Goal: Task Accomplishment & Management: Use online tool/utility

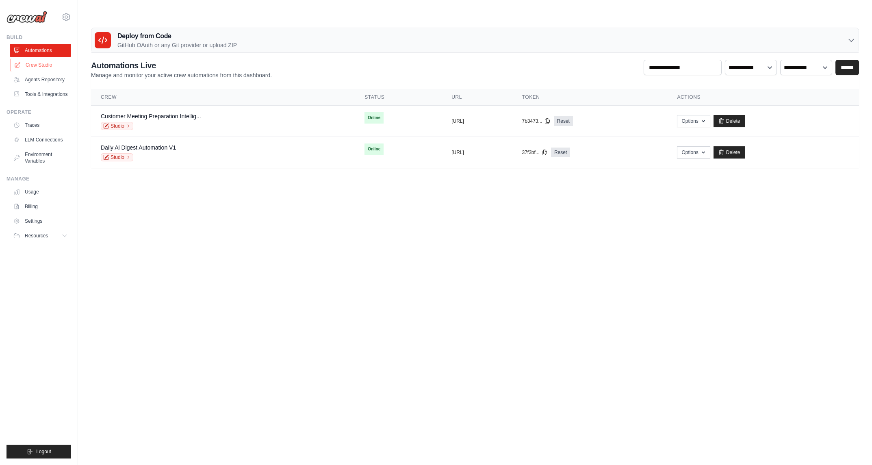
click at [44, 67] on link "Crew Studio" at bounding box center [41, 64] width 61 height 13
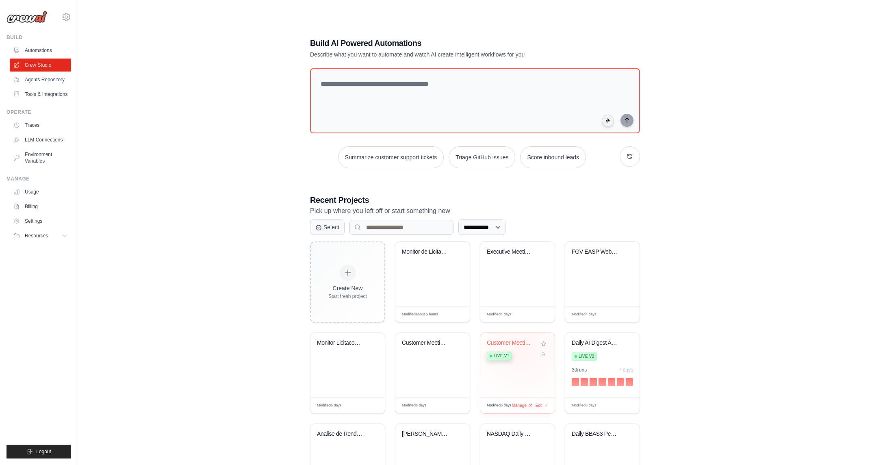
click at [523, 350] on div "Live v1" at bounding box center [511, 355] width 49 height 11
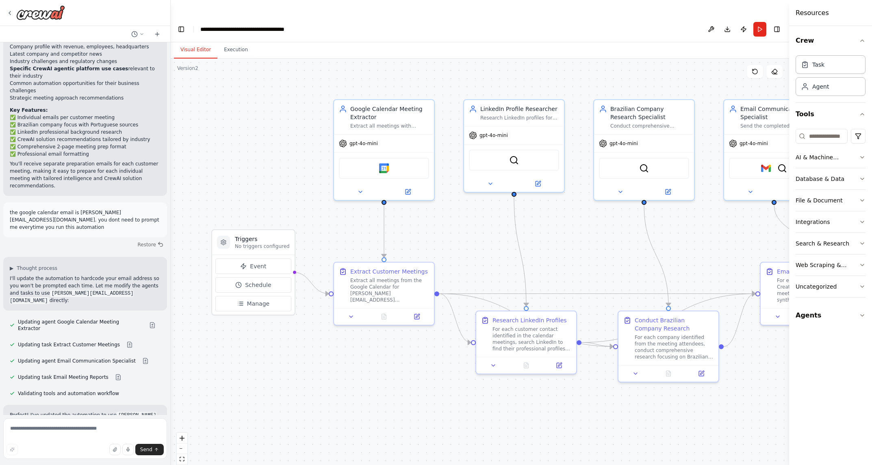
scroll to position [2830, 0]
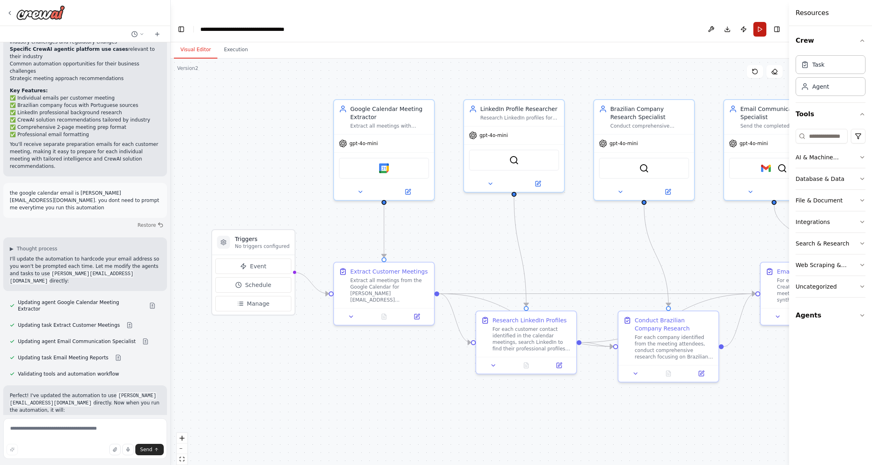
click at [760, 22] on button "Run" at bounding box center [759, 29] width 13 height 15
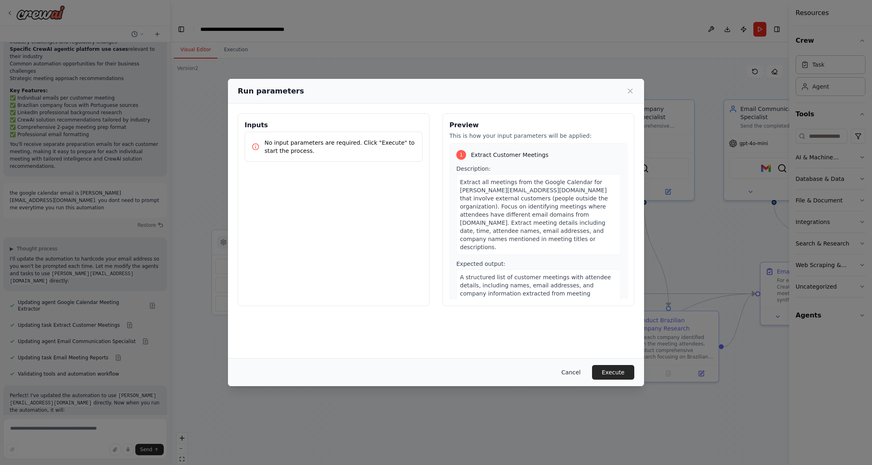
click at [575, 374] on button "Cancel" at bounding box center [571, 372] width 32 height 15
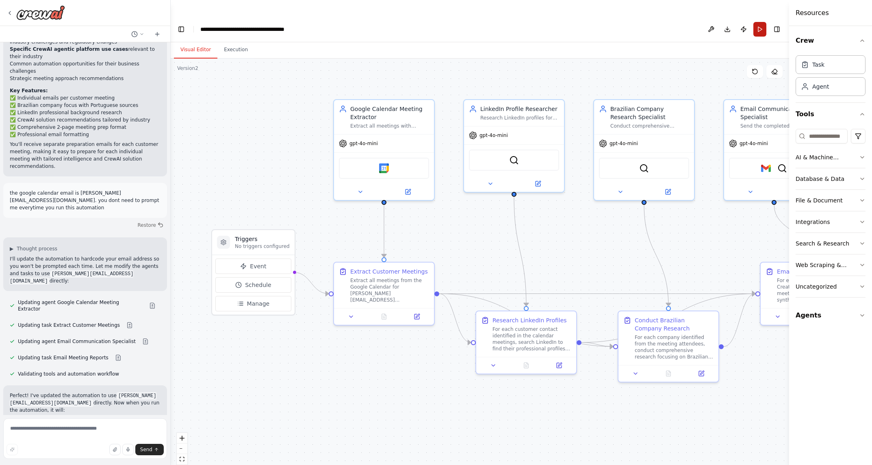
click at [759, 22] on button "Run" at bounding box center [759, 29] width 13 height 15
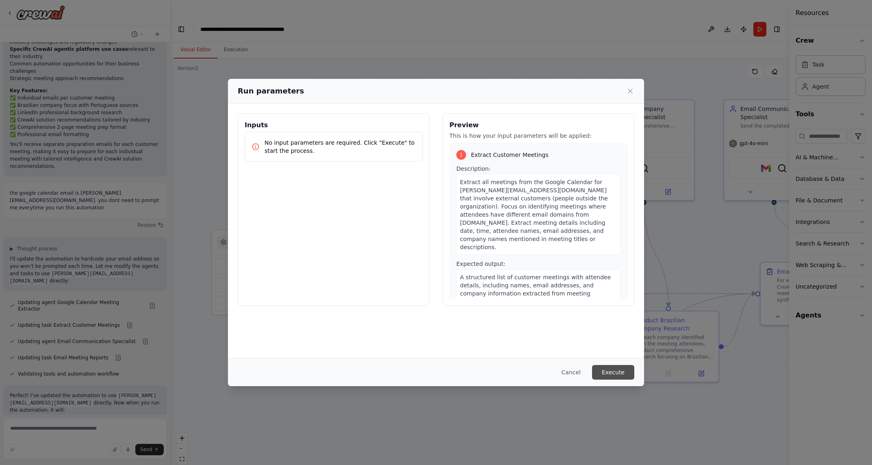
click at [606, 373] on button "Execute" at bounding box center [613, 372] width 42 height 15
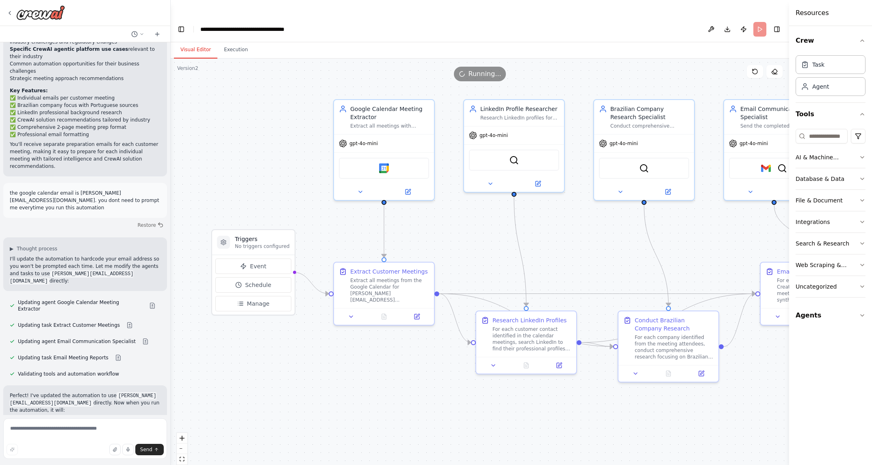
click at [195, 41] on button "Visual Editor" at bounding box center [195, 49] width 43 height 17
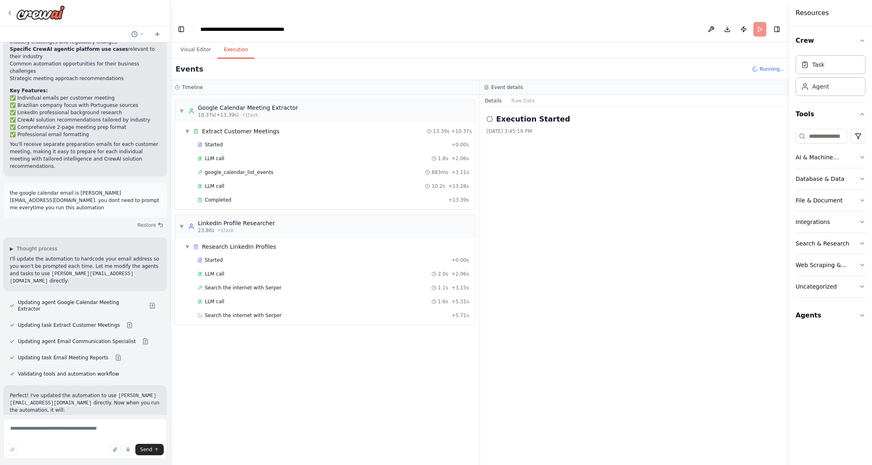
click at [233, 41] on button "Execution" at bounding box center [235, 49] width 37 height 17
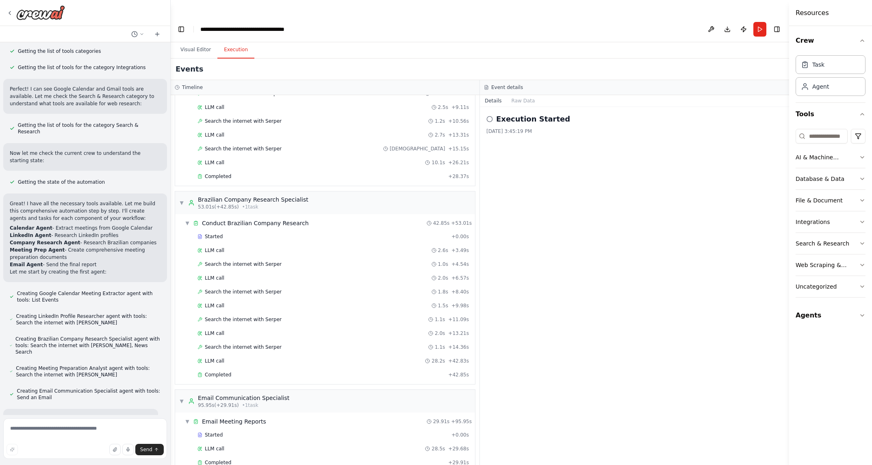
scroll to position [0, 0]
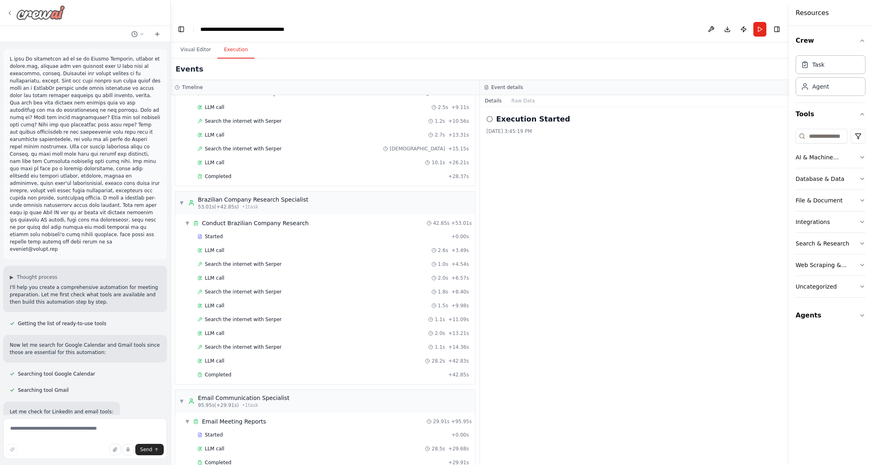
click at [8, 14] on icon at bounding box center [9, 13] width 6 height 6
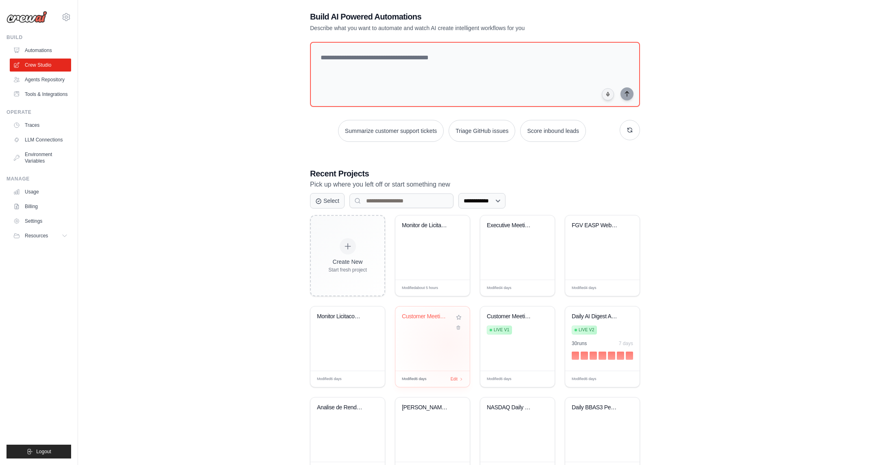
scroll to position [28, 0]
click at [434, 328] on div "Customer Meeting Intelligence & AI ..." at bounding box center [432, 337] width 74 height 64
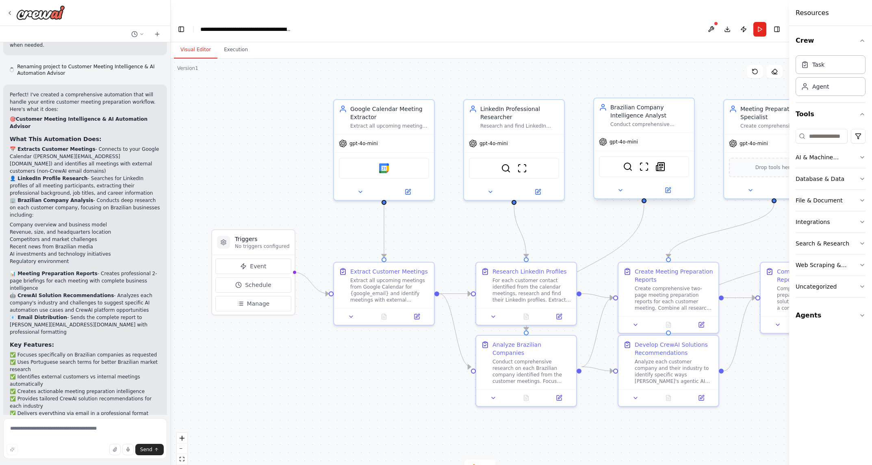
scroll to position [1045, 0]
click at [757, 22] on button "Run" at bounding box center [759, 29] width 13 height 15
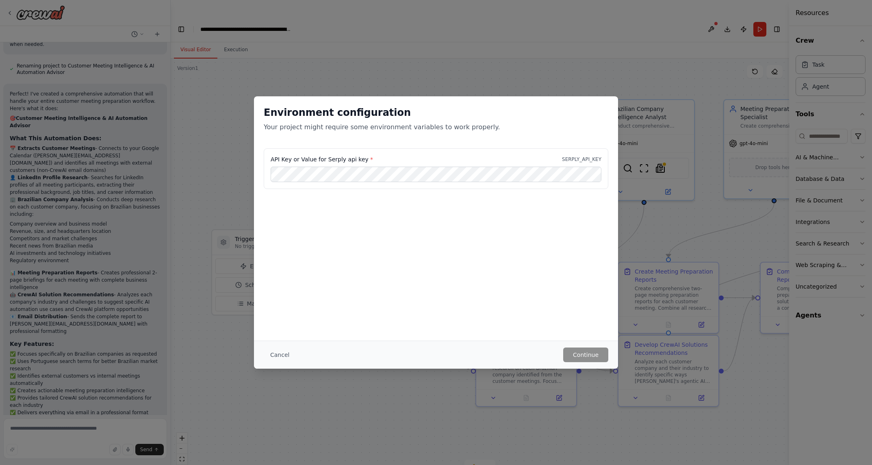
click at [215, 128] on div "Environment configuration Your project might require some environment variables…" at bounding box center [436, 232] width 872 height 465
click at [276, 352] on button "Cancel" at bounding box center [280, 354] width 32 height 15
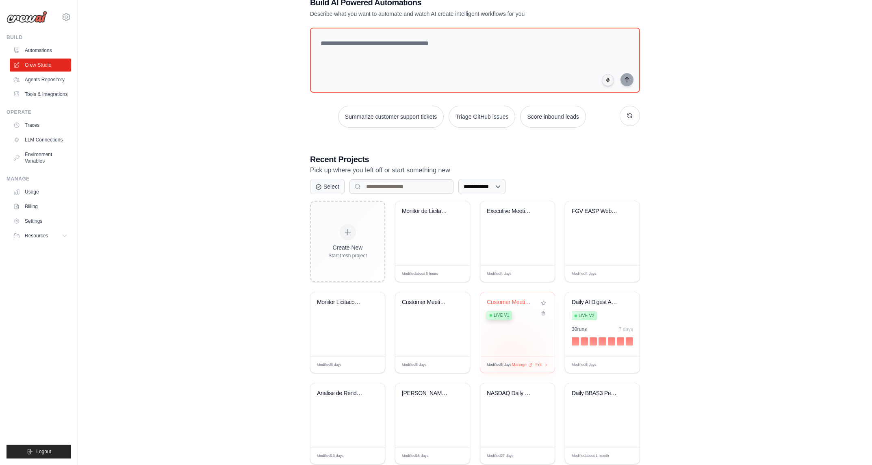
scroll to position [44, 0]
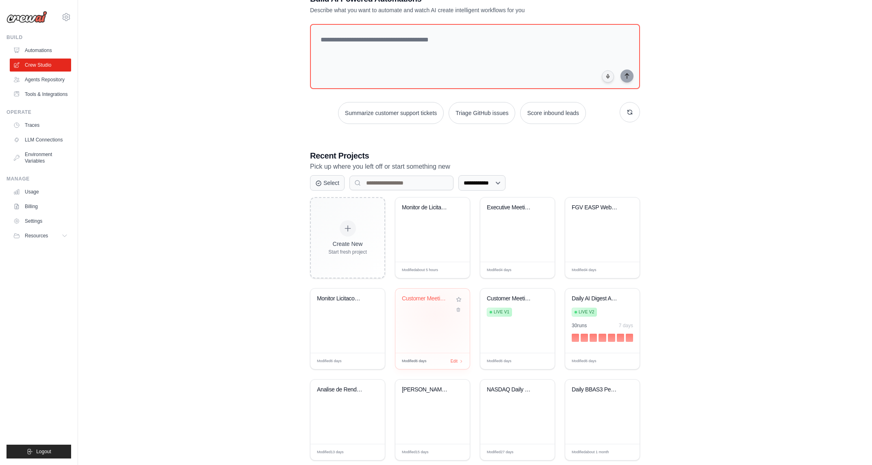
click at [435, 297] on div "Customer Meeting Intelligence & AI ..." at bounding box center [432, 320] width 74 height 64
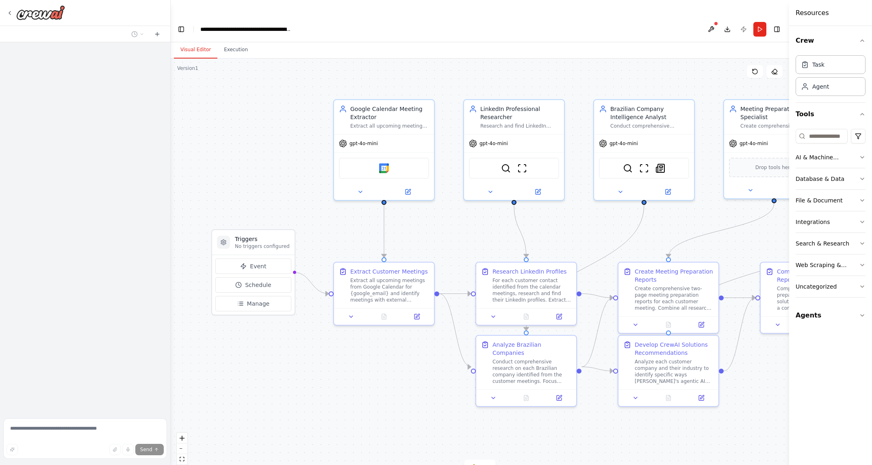
click at [45, 430] on textarea at bounding box center [85, 438] width 164 height 41
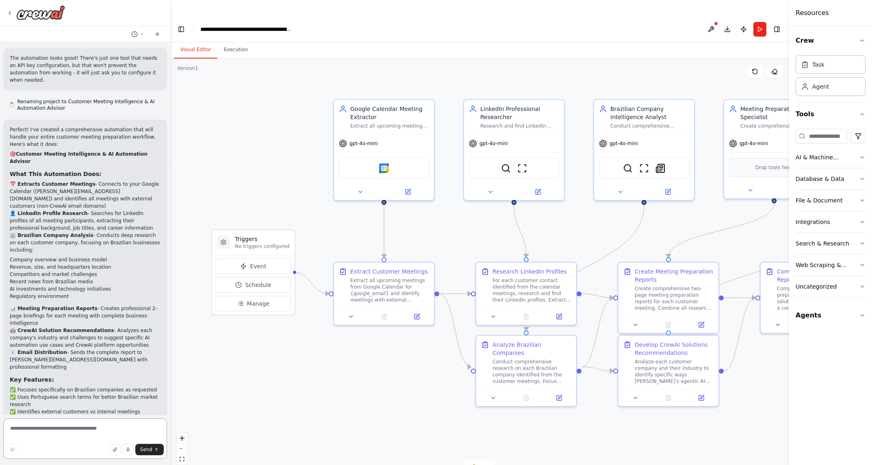
click at [45, 430] on textarea at bounding box center [85, 438] width 164 height 41
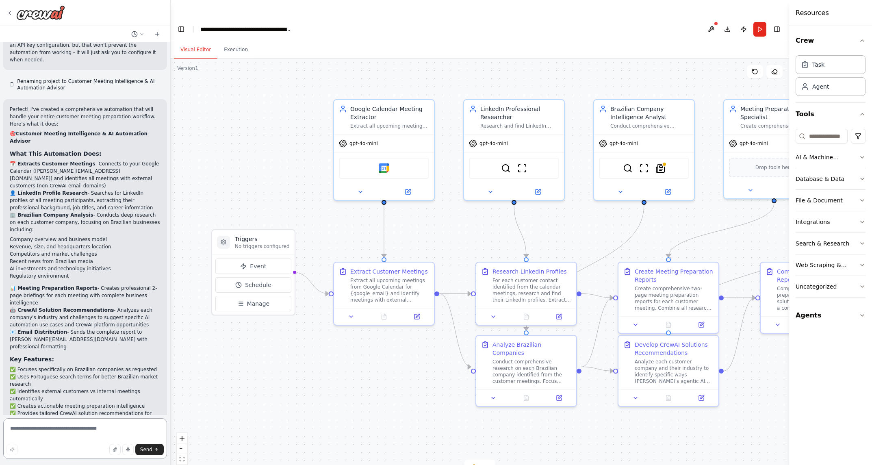
scroll to position [1045, 0]
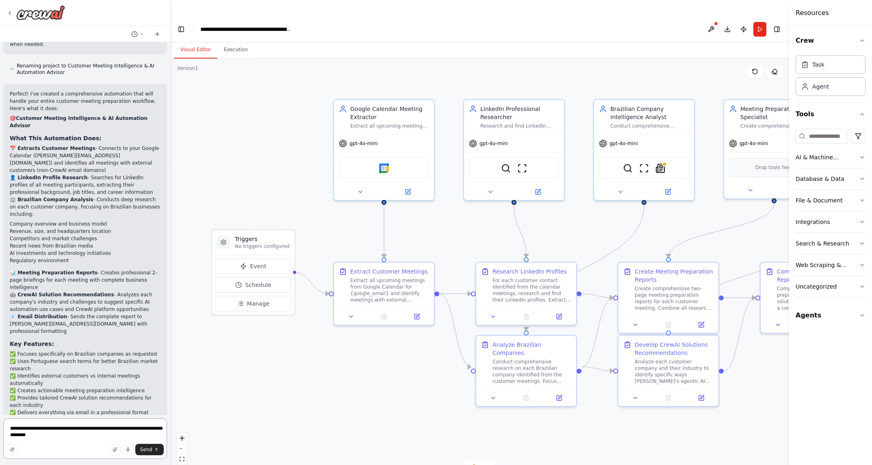
type textarea "**********"
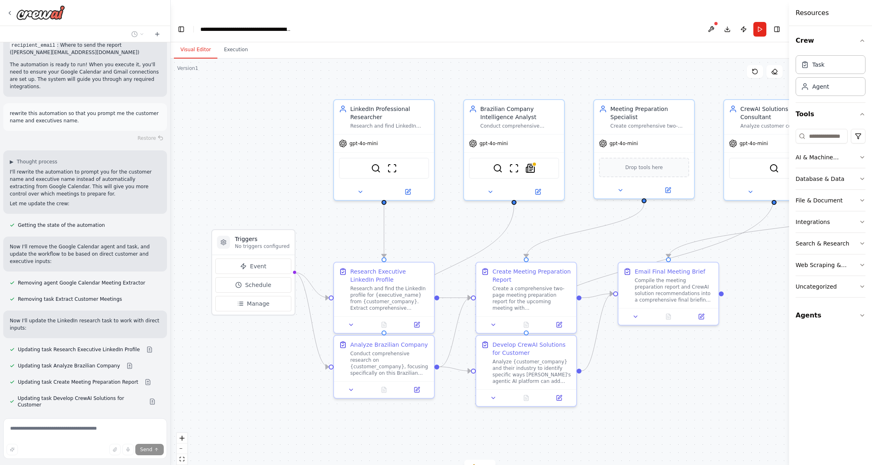
scroll to position [1472, 0]
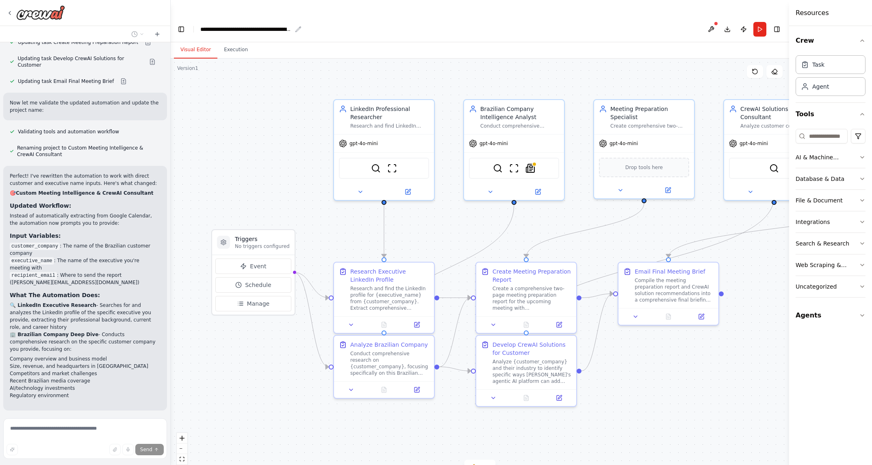
click at [270, 25] on div "**********" at bounding box center [245, 29] width 91 height 8
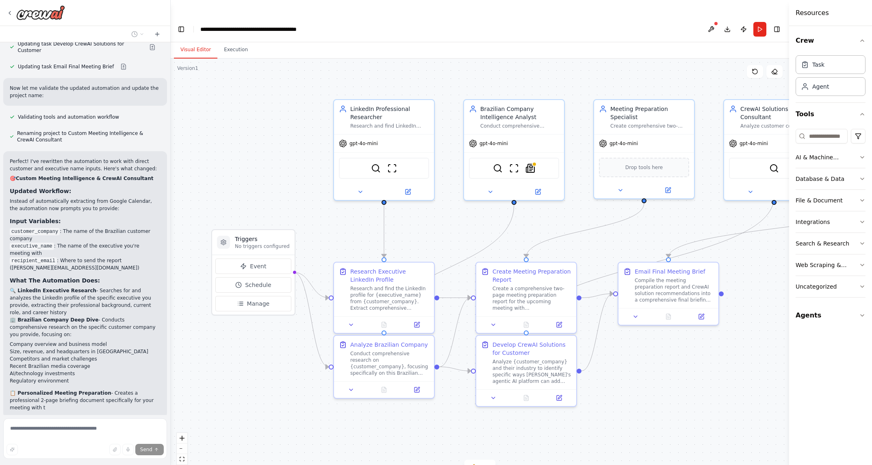
click at [312, 25] on div "**********" at bounding box center [266, 29] width 133 height 8
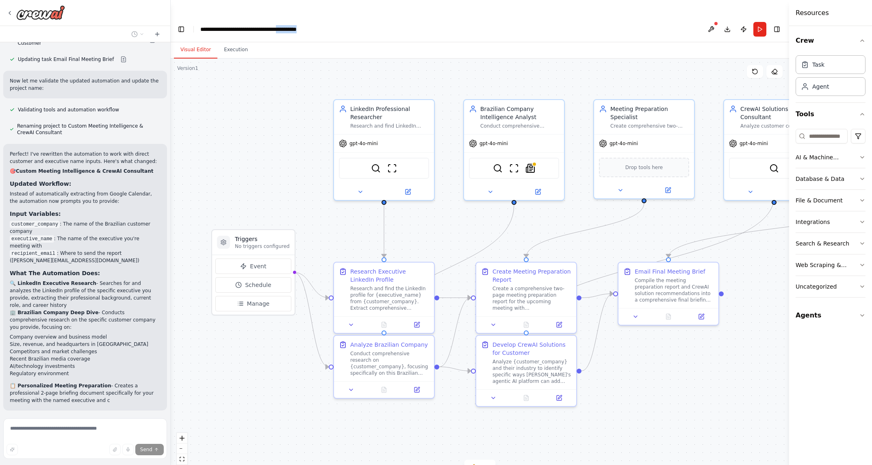
click at [312, 25] on div "**********" at bounding box center [266, 29] width 133 height 8
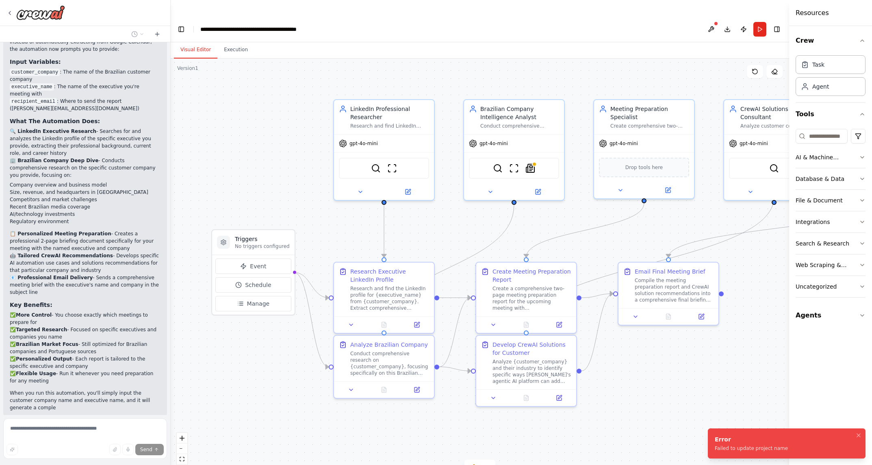
click at [321, 25] on div "**********" at bounding box center [266, 29] width 133 height 8
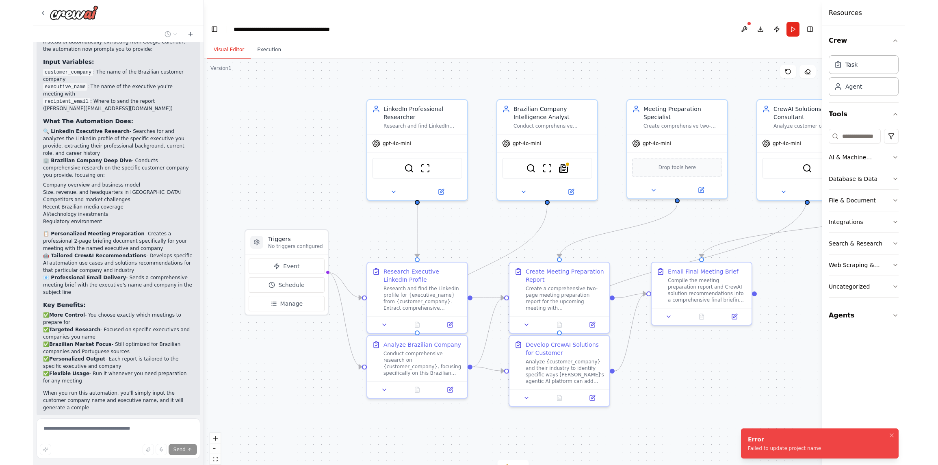
scroll to position [1970, 0]
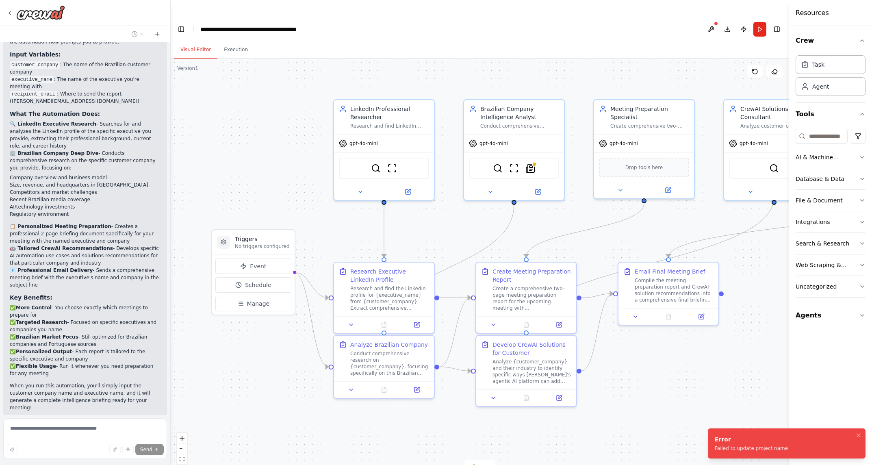
click at [321, 25] on div "**********" at bounding box center [266, 29] width 133 height 8
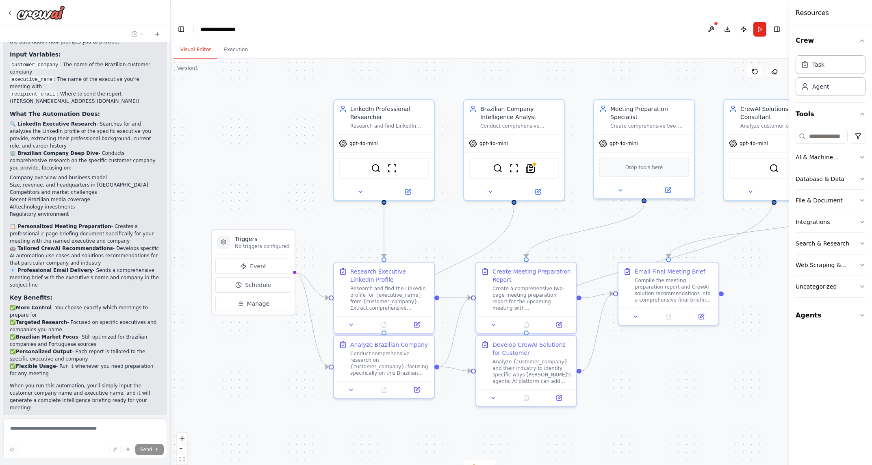
click at [310, 69] on div ".deletable-edge-delete-btn { width: 20px; height: 20px; border: 0px solid #ffff…" at bounding box center [480, 269] width 618 height 422
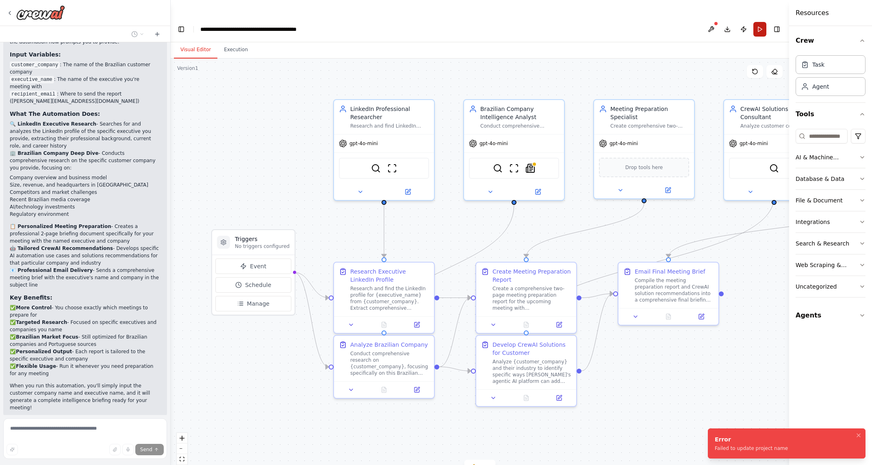
click at [757, 22] on button "Run" at bounding box center [759, 29] width 13 height 15
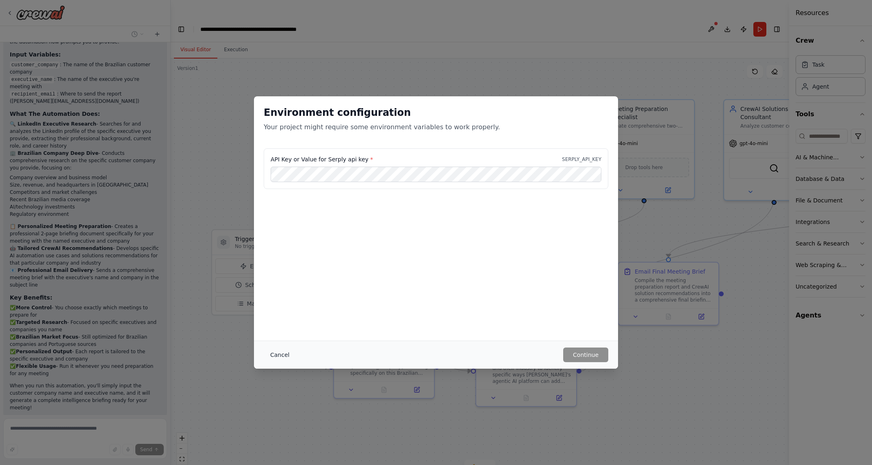
click at [282, 353] on button "Cancel" at bounding box center [280, 354] width 32 height 15
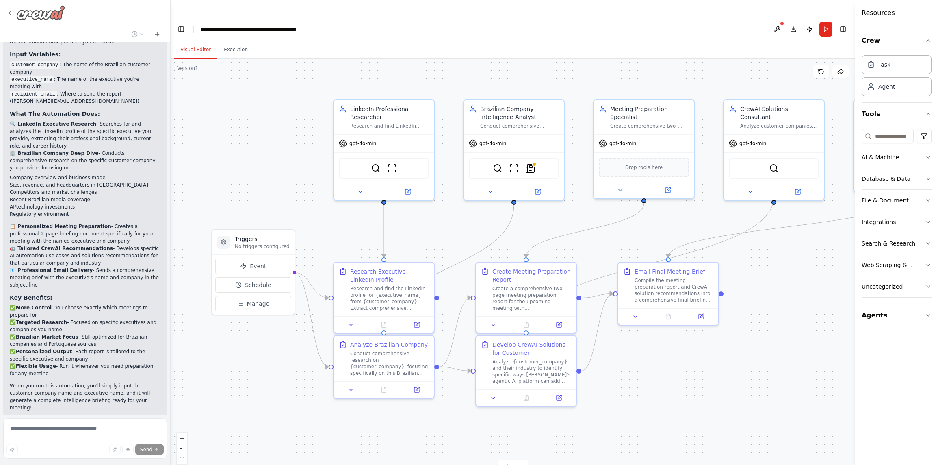
click at [11, 13] on icon at bounding box center [9, 13] width 6 height 6
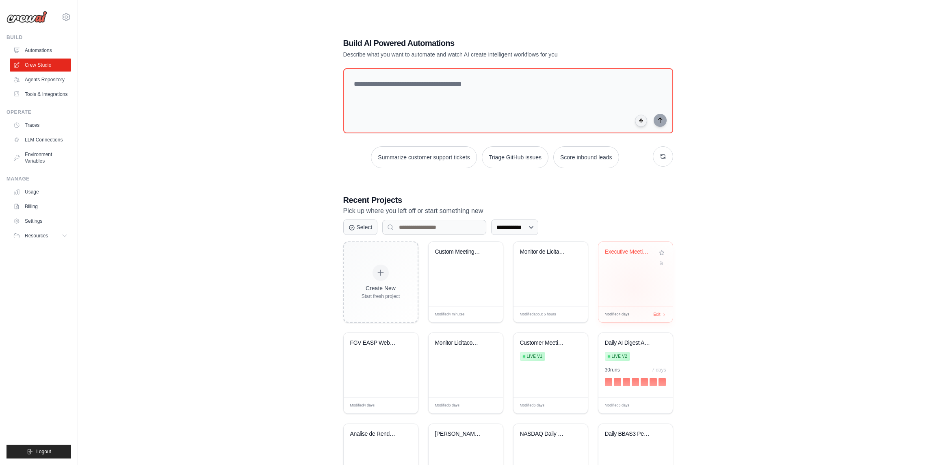
click at [634, 271] on div "Executive Meeting Preparation Intel..." at bounding box center [635, 274] width 74 height 64
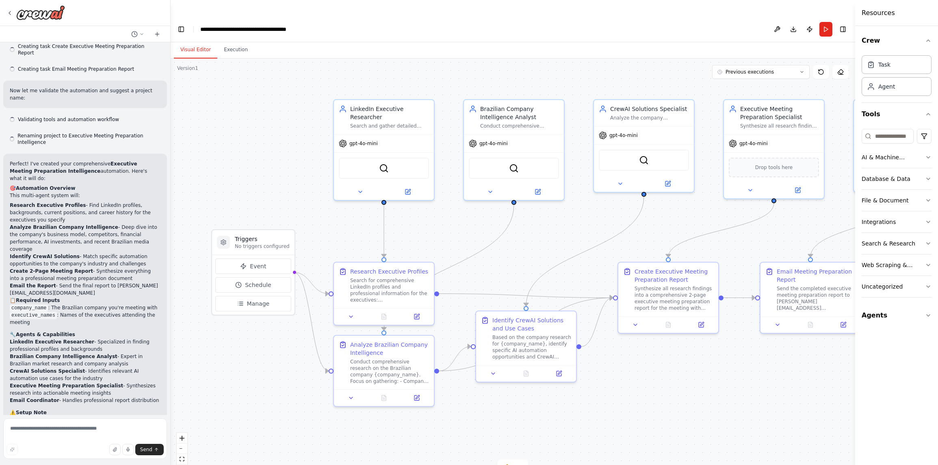
scroll to position [708, 0]
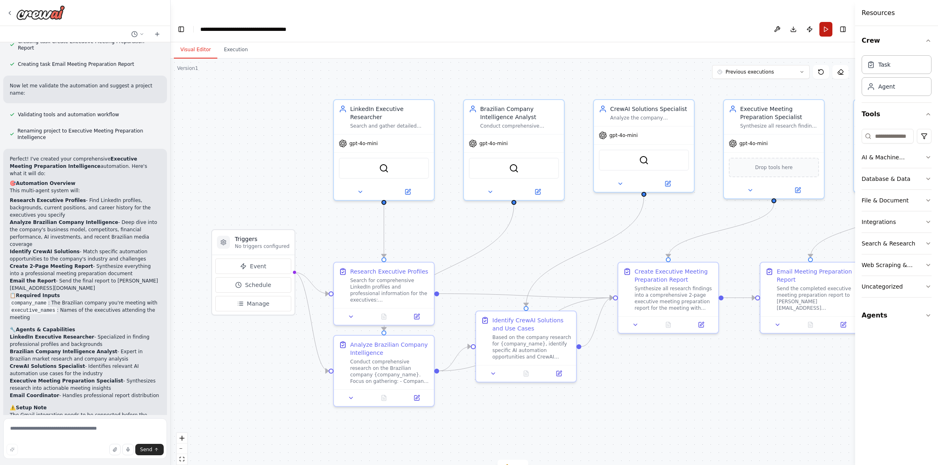
click at [825, 22] on button "Run" at bounding box center [825, 29] width 13 height 15
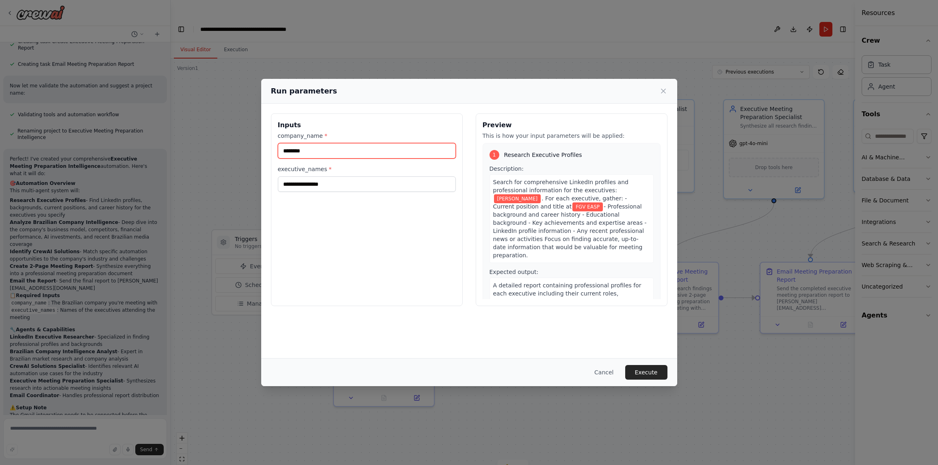
click at [313, 150] on input "********" at bounding box center [367, 150] width 178 height 15
type input "******"
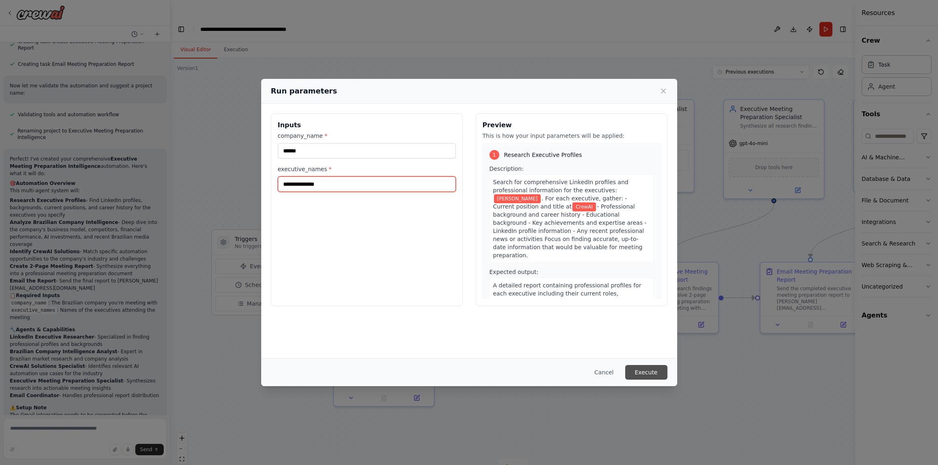
type input "**********"
click at [642, 372] on button "Execute" at bounding box center [646, 372] width 42 height 15
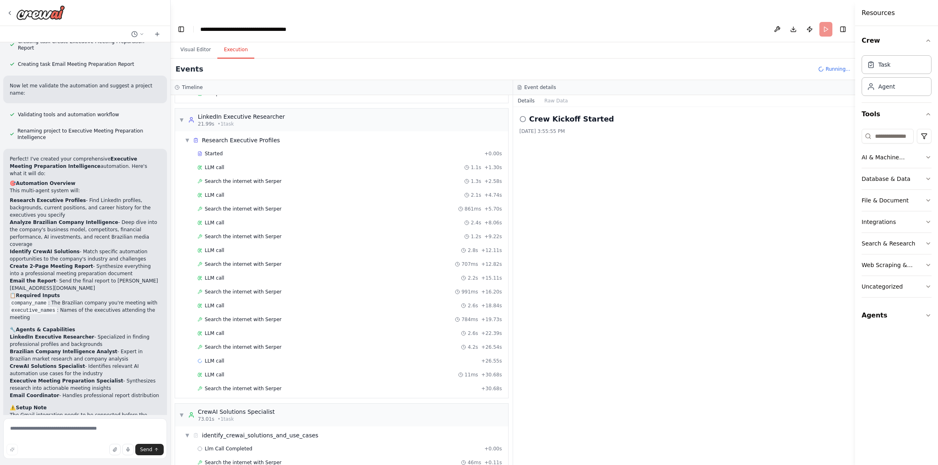
scroll to position [203, 0]
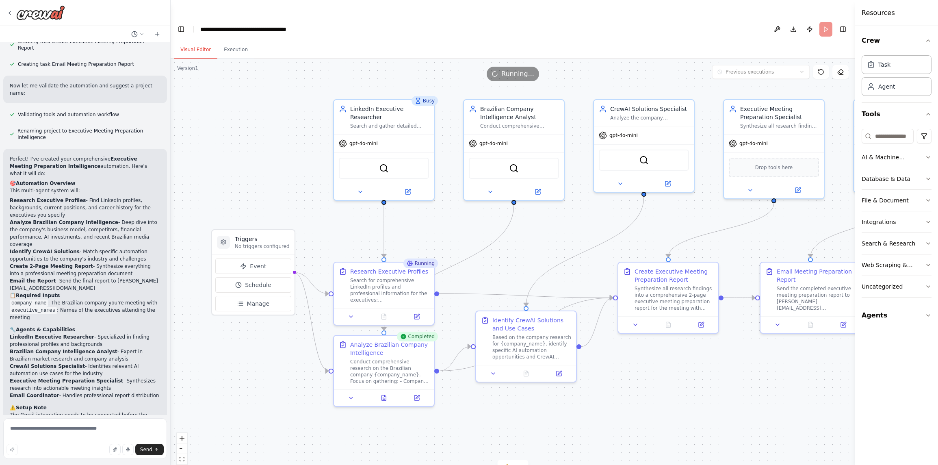
click at [192, 41] on button "Visual Editor" at bounding box center [195, 49] width 43 height 17
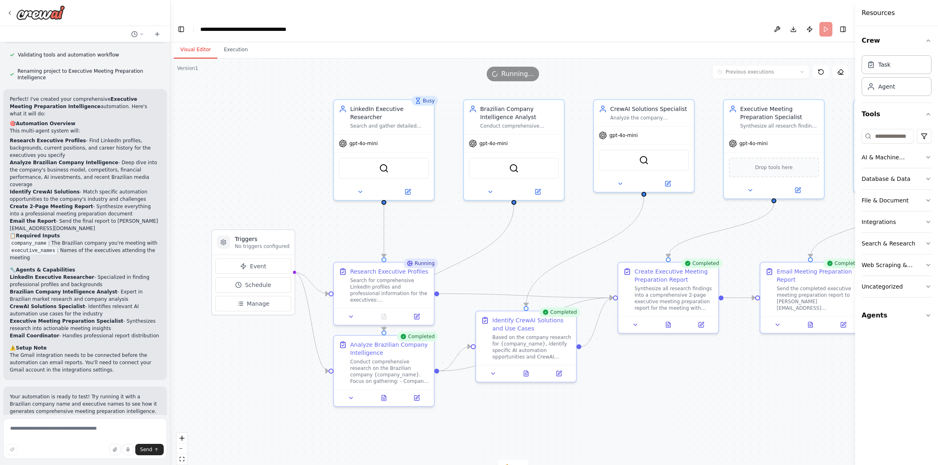
scroll to position [773, 0]
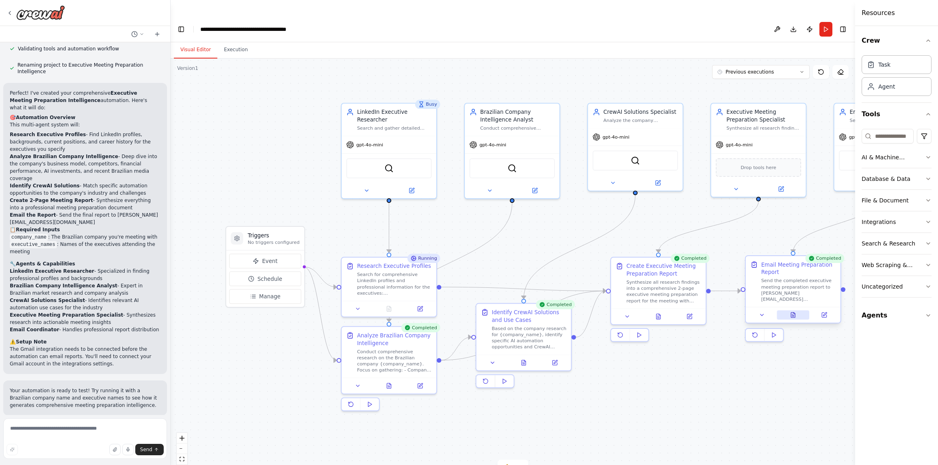
click at [793, 310] on button at bounding box center [793, 314] width 32 height 9
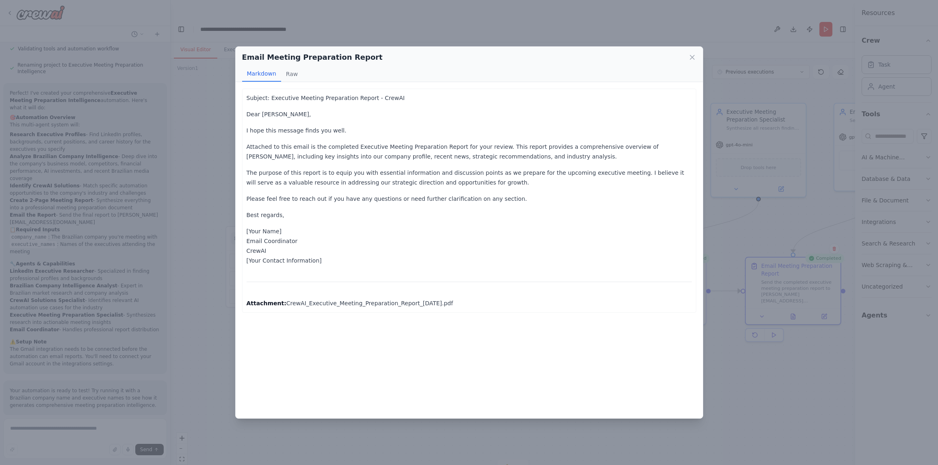
click at [400, 304] on p "Attachment: CrewAI_Executive_Meeting_Preparation_Report_2025-10-07.pdf" at bounding box center [469, 303] width 445 height 10
click at [443, 301] on p "Attachment: CrewAI_Executive_Meeting_Preparation_Report_2025-10-07.pdf" at bounding box center [469, 303] width 445 height 10
click at [691, 56] on icon at bounding box center [692, 57] width 8 height 8
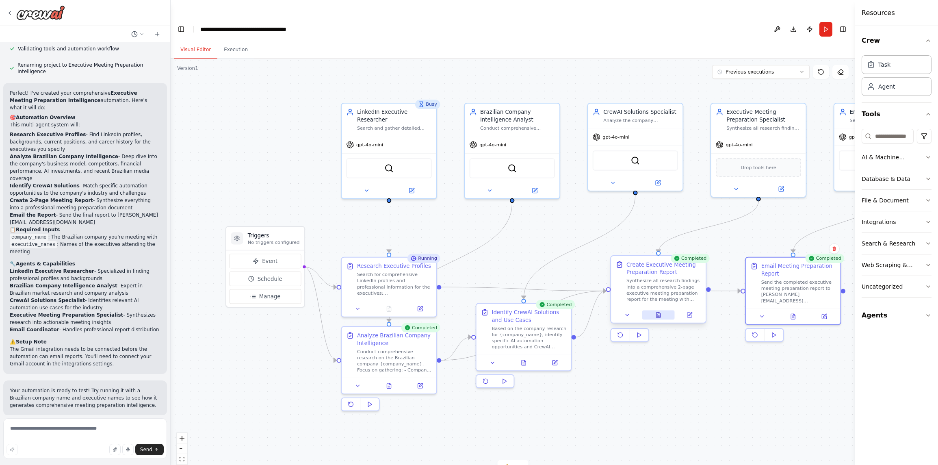
click at [659, 316] on icon at bounding box center [658, 316] width 2 height 0
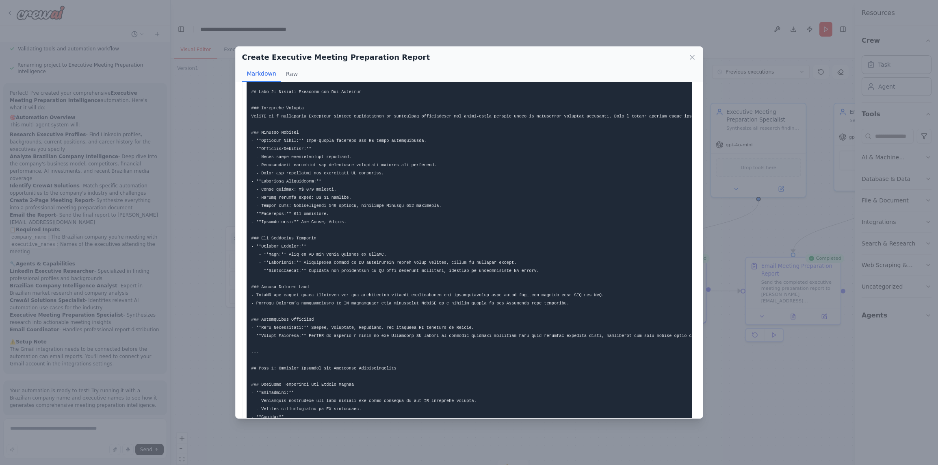
scroll to position [0, 0]
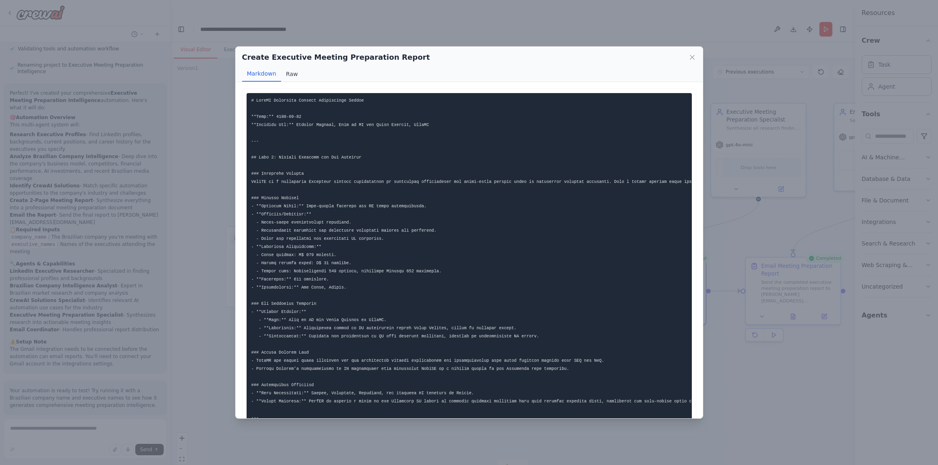
click at [294, 74] on button "Raw" at bounding box center [292, 73] width 22 height 15
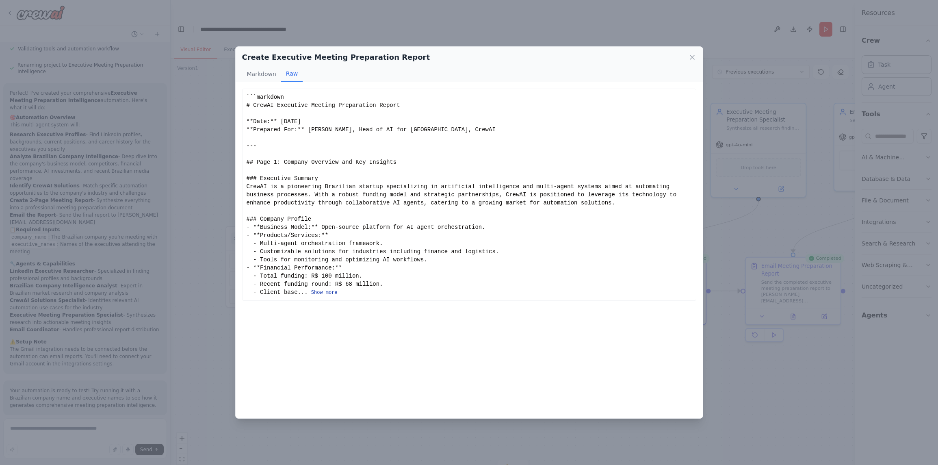
click at [320, 293] on button "Show more" at bounding box center [324, 292] width 26 height 6
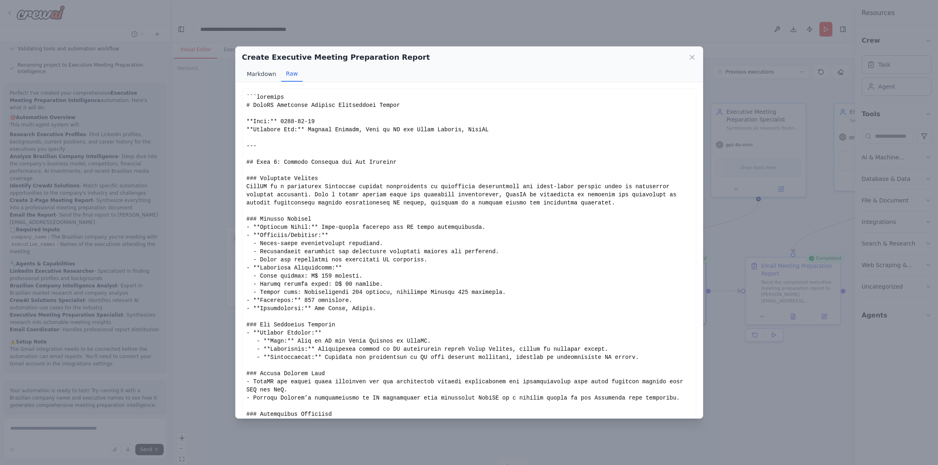
click at [264, 72] on button "Markdown" at bounding box center [261, 73] width 39 height 15
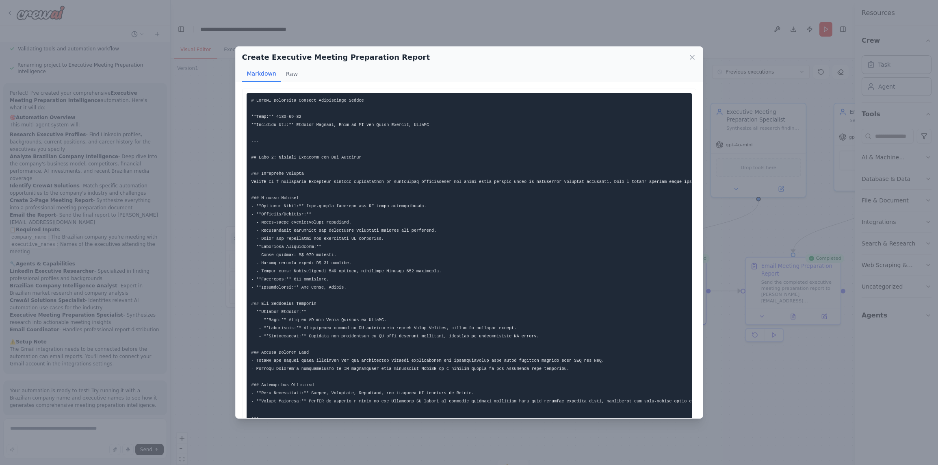
click at [199, 119] on div "Create Executive Meeting Preparation Report Markdown Raw This report synthesize…" at bounding box center [469, 232] width 938 height 465
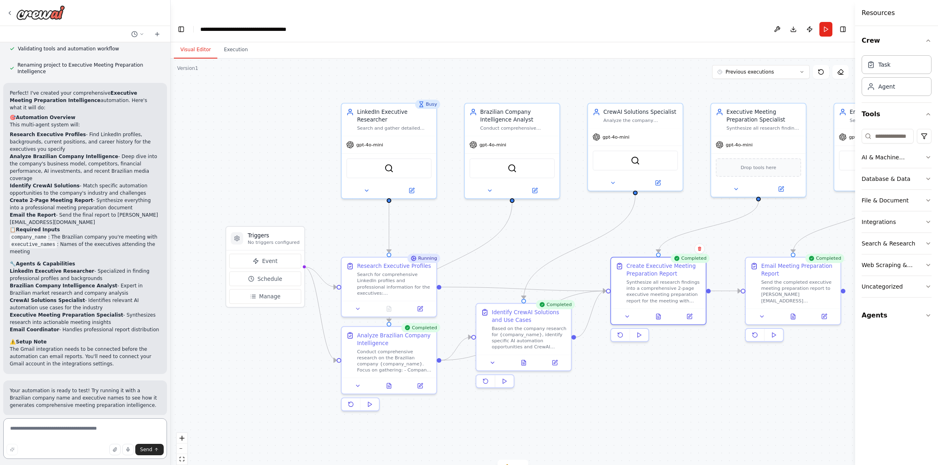
click at [33, 438] on textarea at bounding box center [85, 438] width 164 height 41
type textarea "**********"
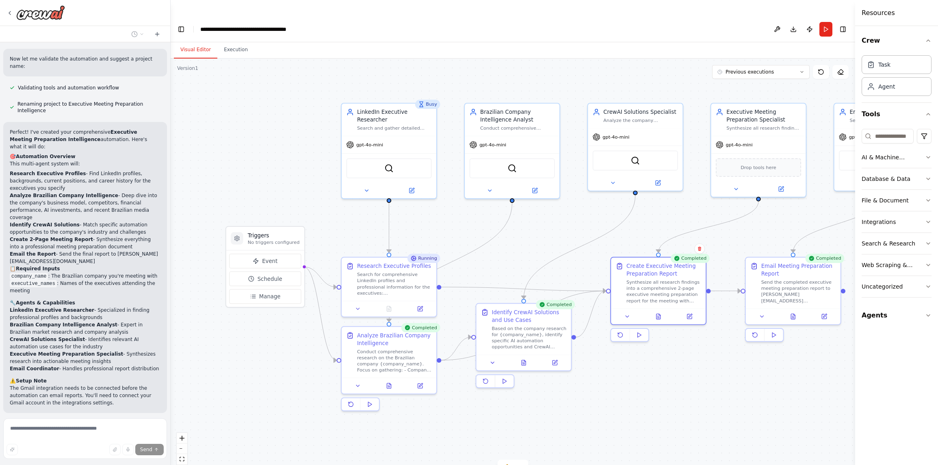
scroll to position [779, 0]
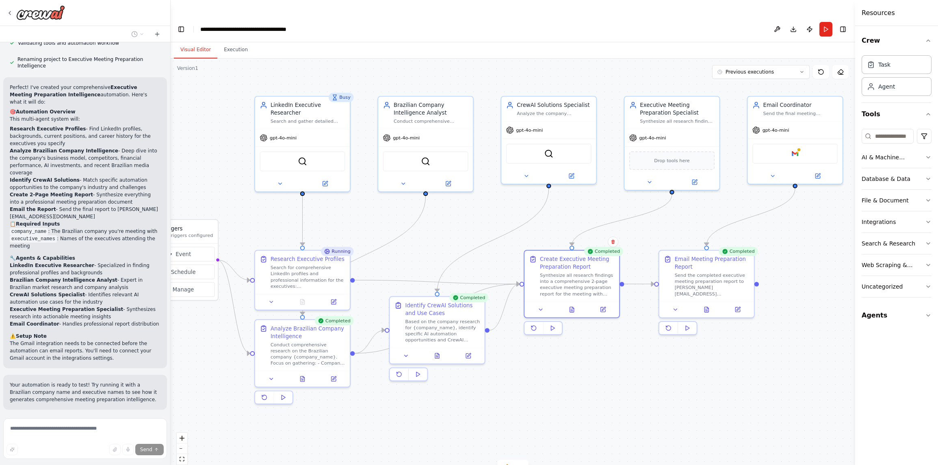
drag, startPoint x: 526, startPoint y: 232, endPoint x: 439, endPoint y: 225, distance: 86.8
click at [439, 225] on div ".deletable-edge-delete-btn { width: 20px; height: 20px; border: 0px solid #ffff…" at bounding box center [513, 269] width 684 height 422
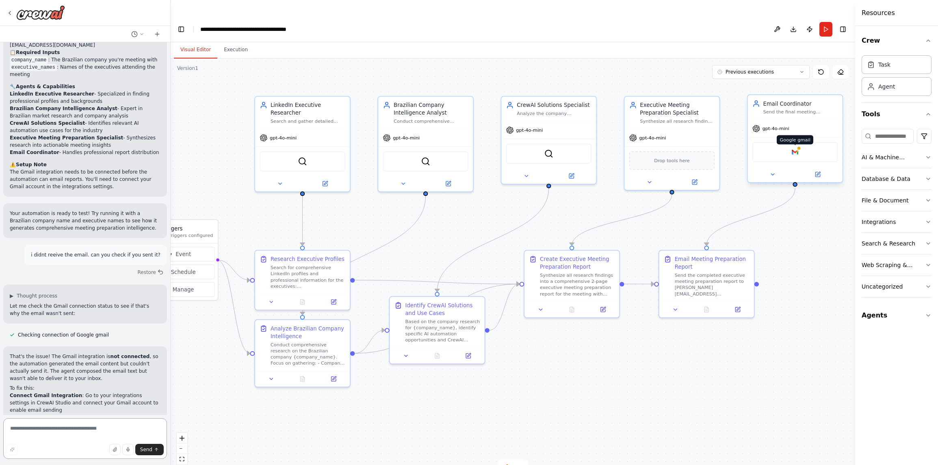
scroll to position [958, 0]
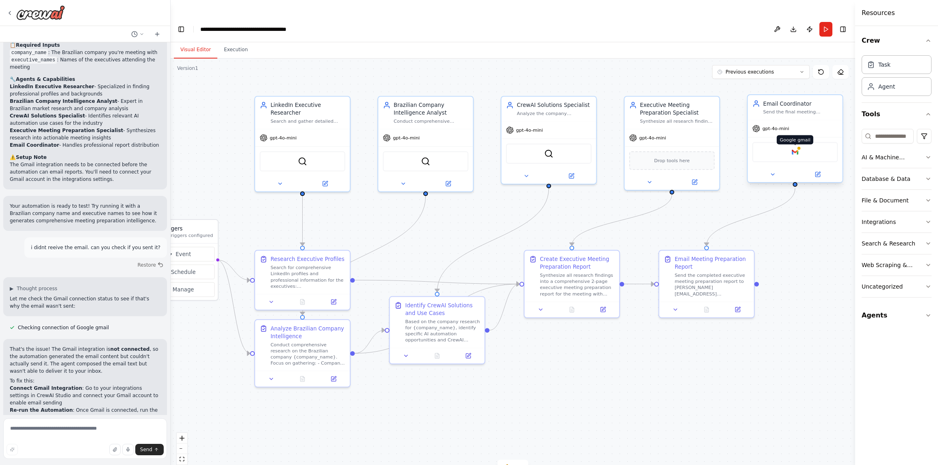
click at [796, 147] on img at bounding box center [794, 151] width 9 height 9
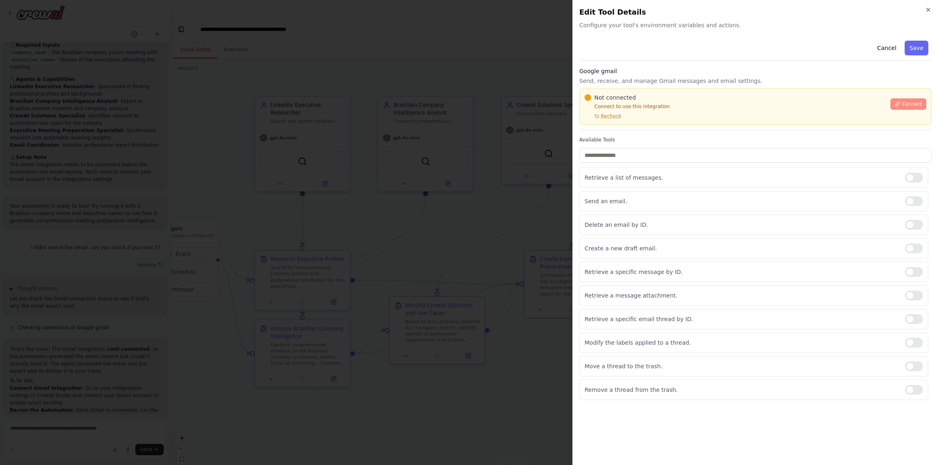
click at [903, 104] on span "Connect" at bounding box center [912, 104] width 20 height 6
click at [901, 105] on button "Connect" at bounding box center [908, 103] width 36 height 11
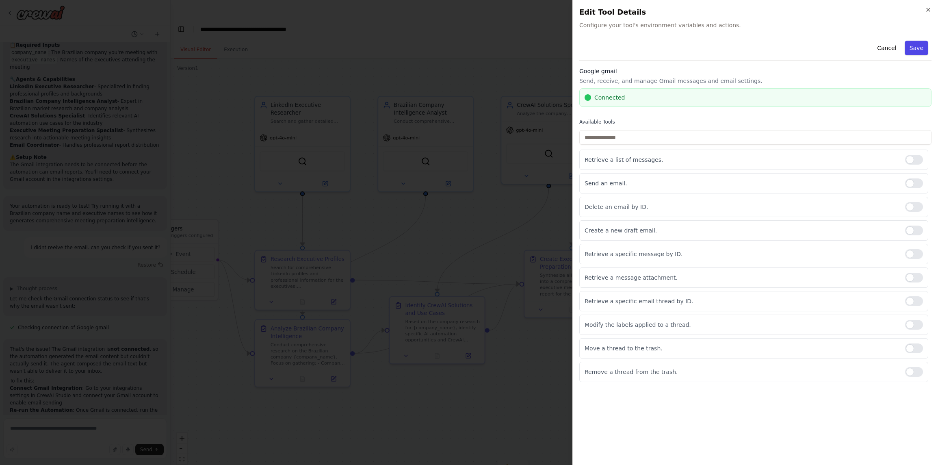
click at [915, 49] on button "Save" at bounding box center [917, 48] width 24 height 15
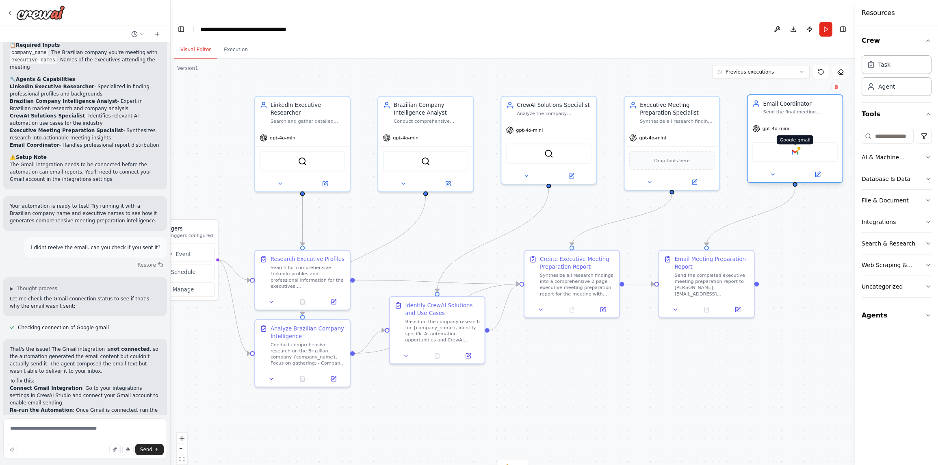
click at [793, 147] on img at bounding box center [794, 151] width 9 height 9
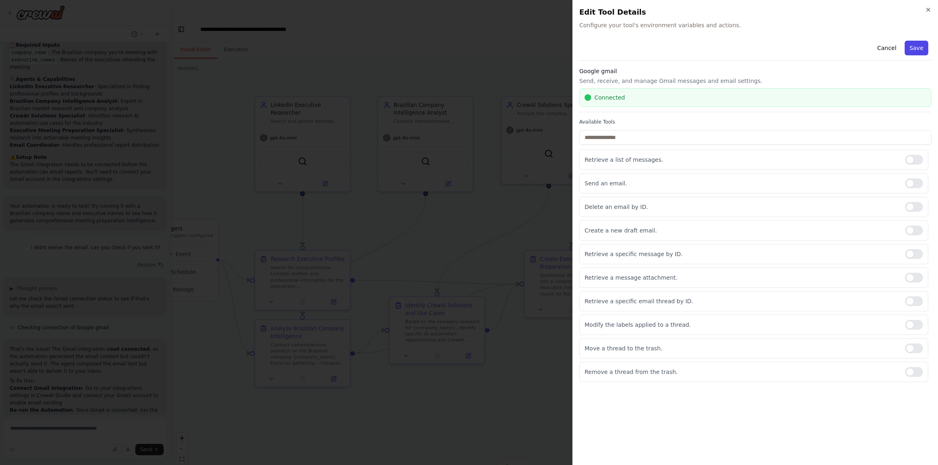
click at [911, 48] on button "Save" at bounding box center [917, 48] width 24 height 15
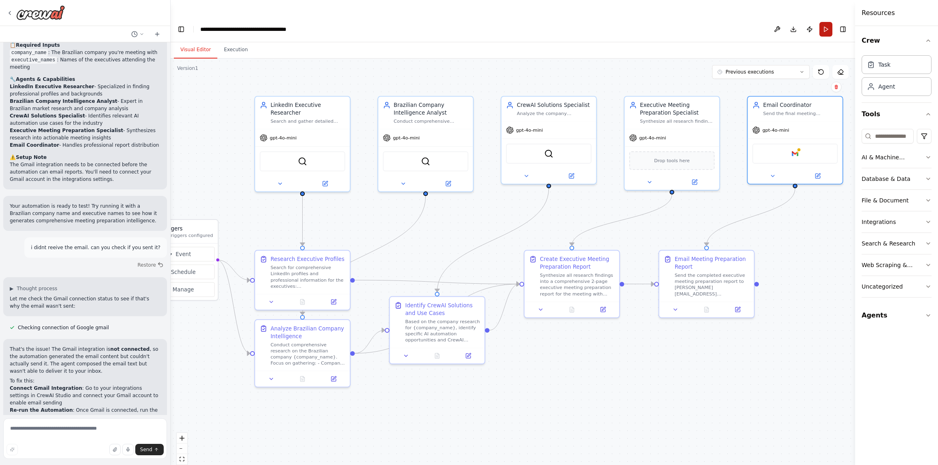
click at [824, 22] on button "Run" at bounding box center [825, 29] width 13 height 15
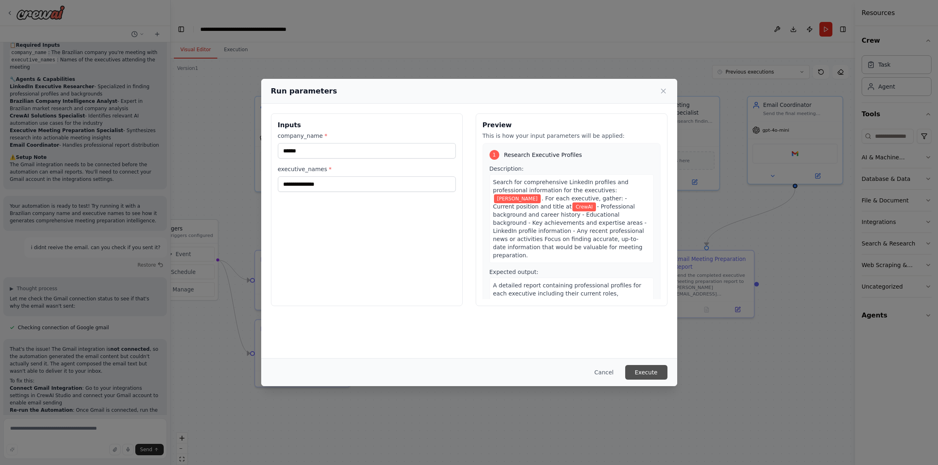
click at [632, 368] on button "Execute" at bounding box center [646, 372] width 42 height 15
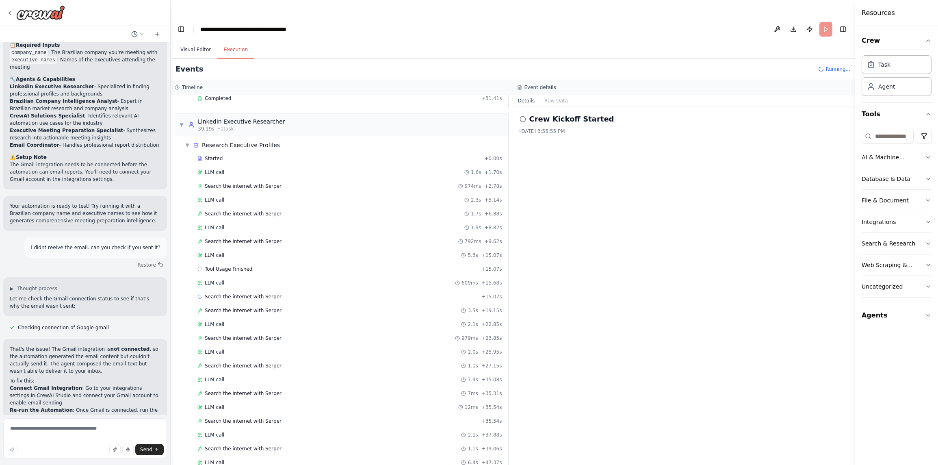
scroll to position [143, 0]
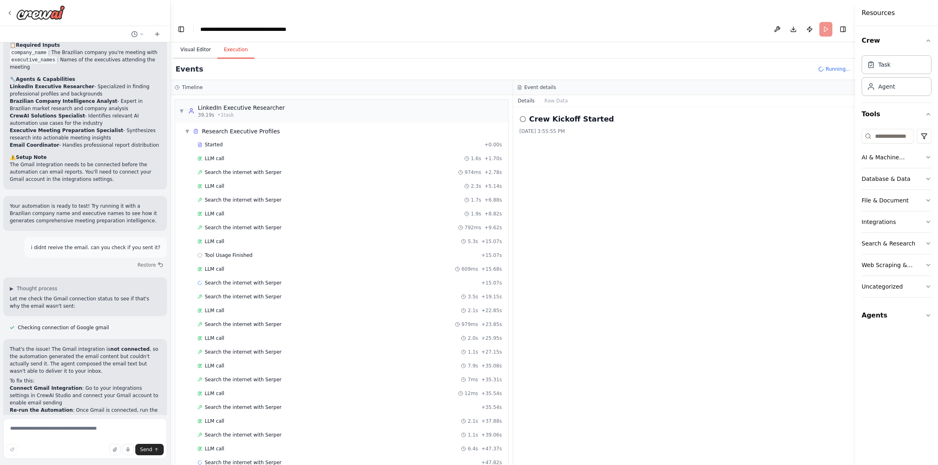
click at [195, 41] on button "Visual Editor" at bounding box center [195, 49] width 43 height 17
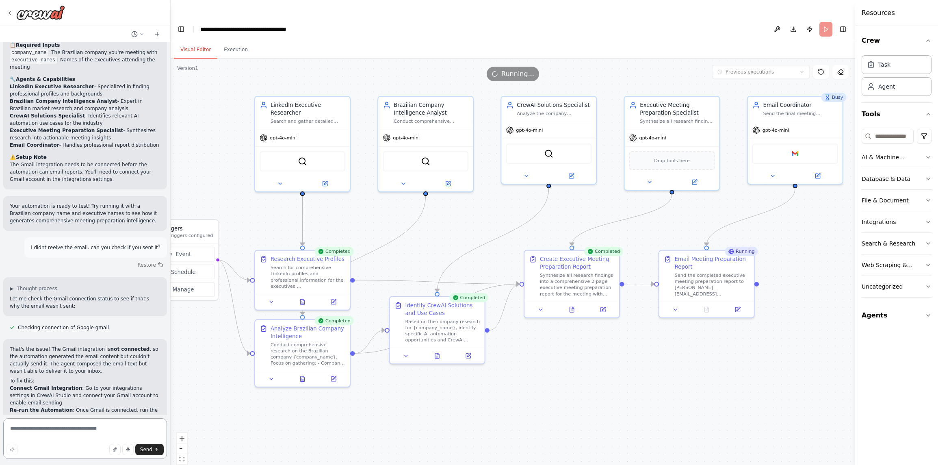
click at [77, 426] on textarea at bounding box center [85, 438] width 164 height 41
type textarea "**********"
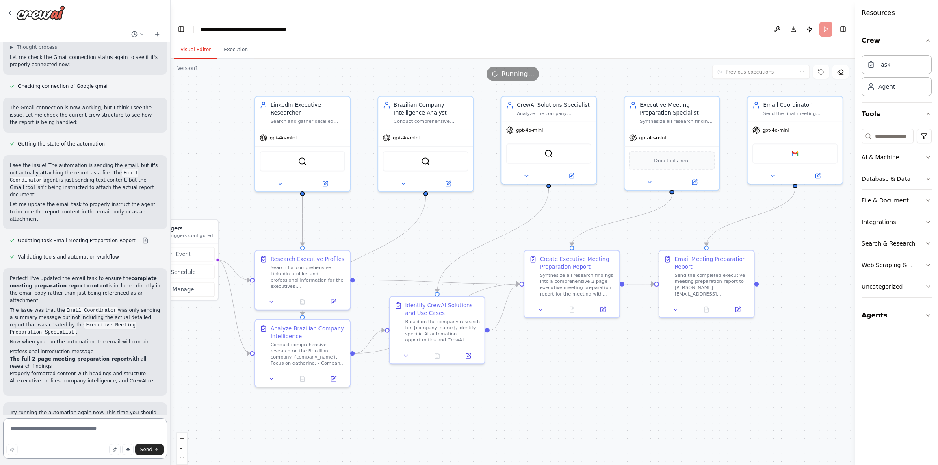
scroll to position [1457, 0]
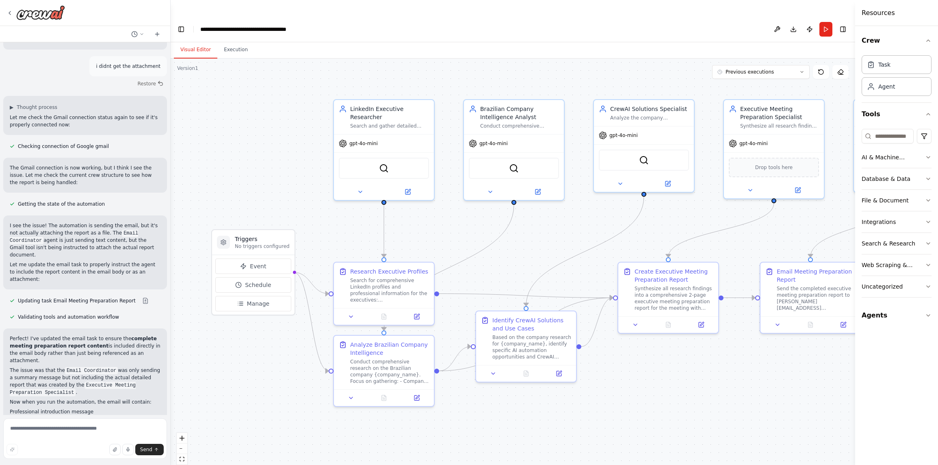
scroll to position [1391, 0]
click at [825, 22] on button "Run" at bounding box center [825, 29] width 13 height 15
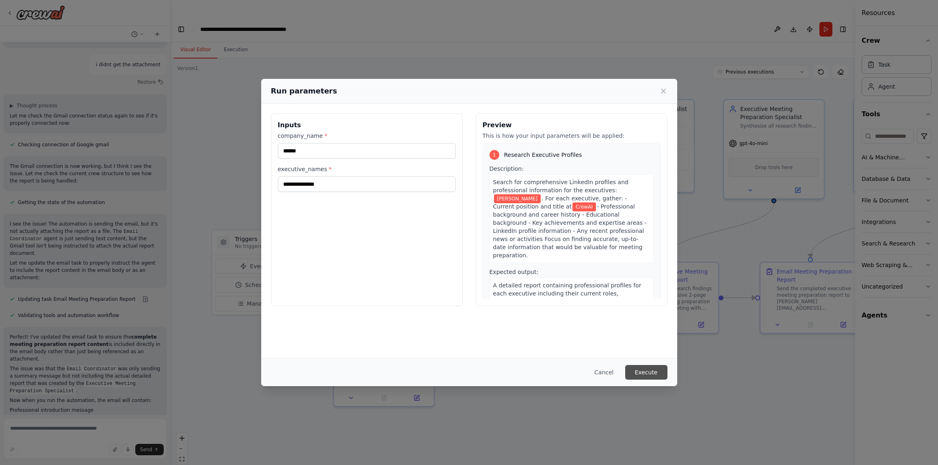
click at [649, 376] on button "Execute" at bounding box center [646, 372] width 42 height 15
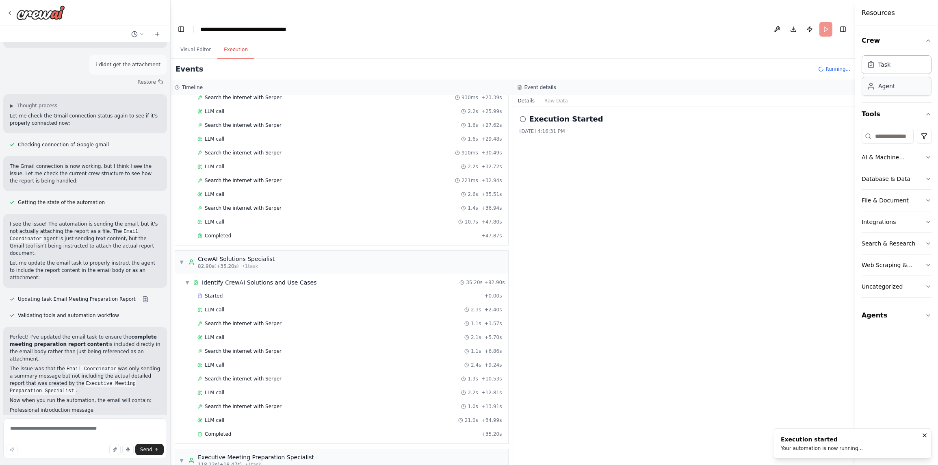
scroll to position [1457, 0]
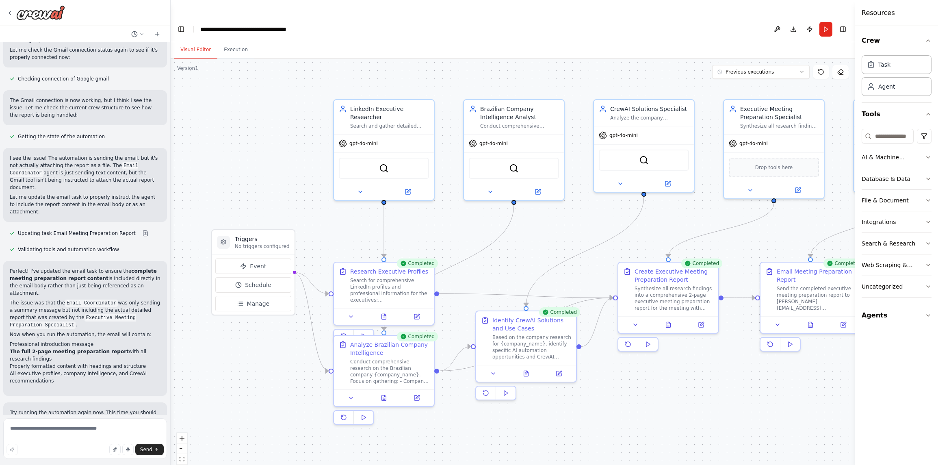
click at [197, 41] on button "Visual Editor" at bounding box center [195, 49] width 43 height 17
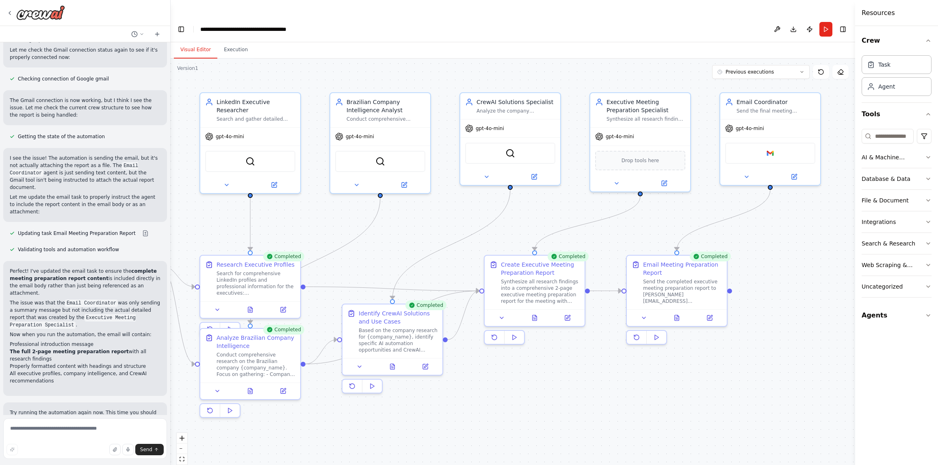
drag, startPoint x: 715, startPoint y: 400, endPoint x: 582, endPoint y: 393, distance: 133.8
click at [582, 393] on div ".deletable-edge-delete-btn { width: 20px; height: 20px; border: 0px solid #ffff…" at bounding box center [513, 269] width 684 height 422
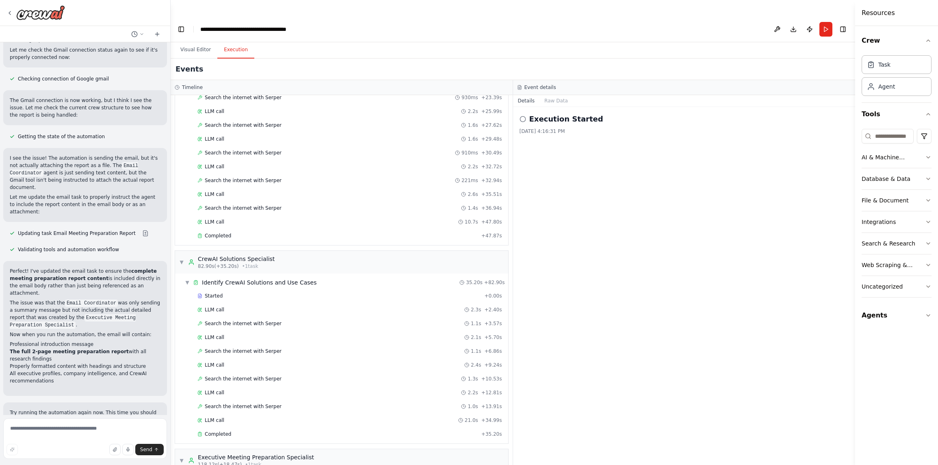
click at [239, 41] on button "Execution" at bounding box center [235, 49] width 37 height 17
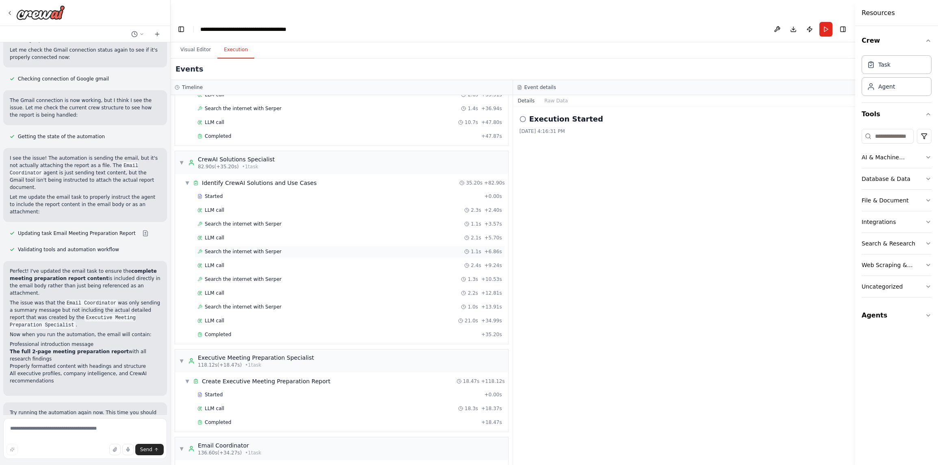
scroll to position [530, 0]
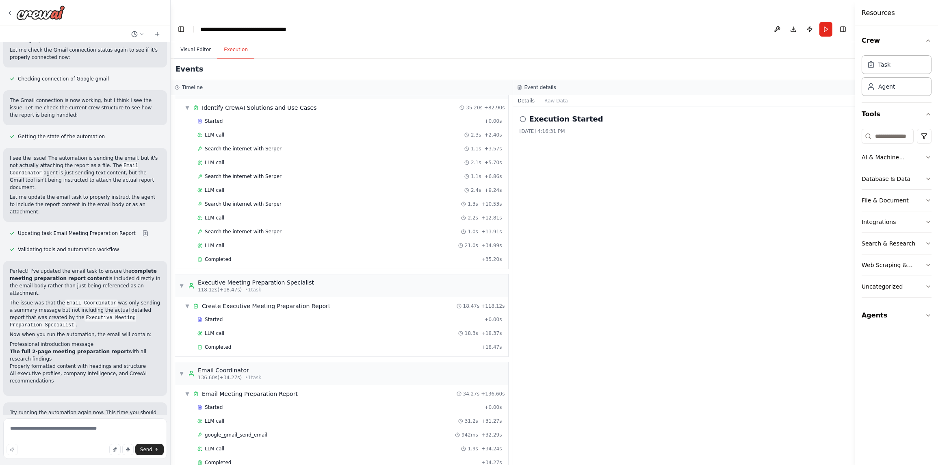
click at [192, 41] on button "Visual Editor" at bounding box center [195, 49] width 43 height 17
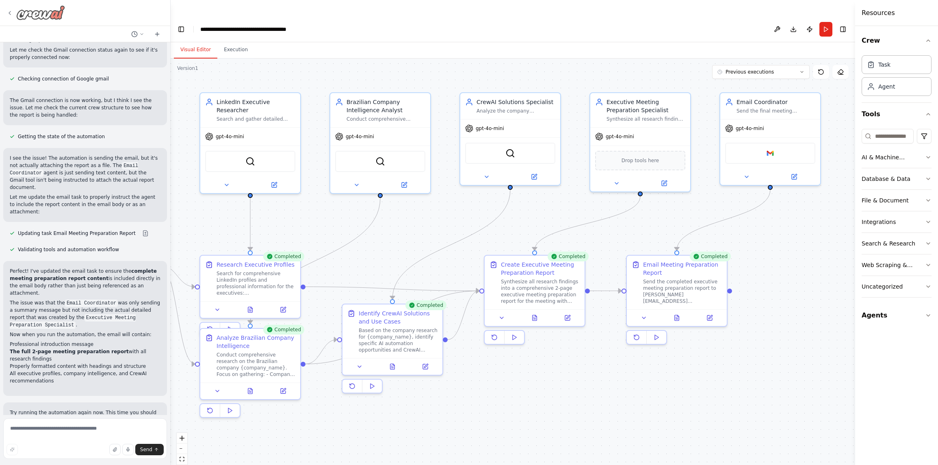
click at [10, 15] on icon at bounding box center [9, 13] width 6 height 6
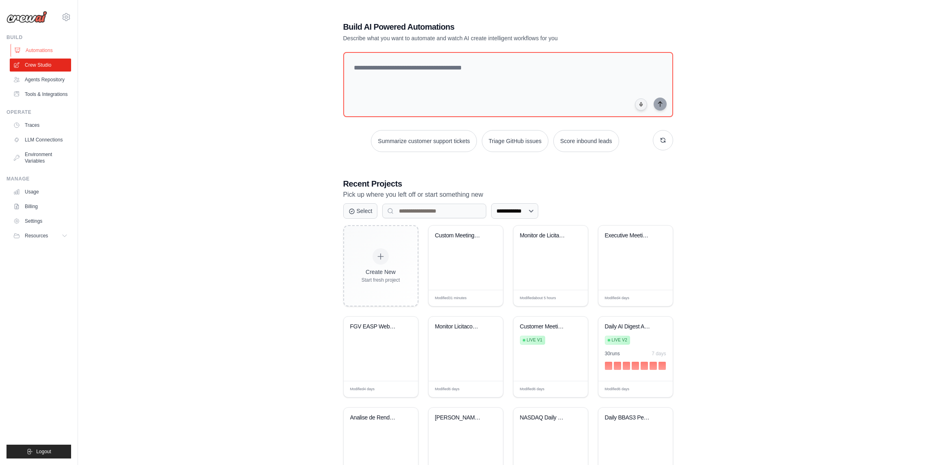
click at [39, 51] on link "Automations" at bounding box center [41, 50] width 61 height 13
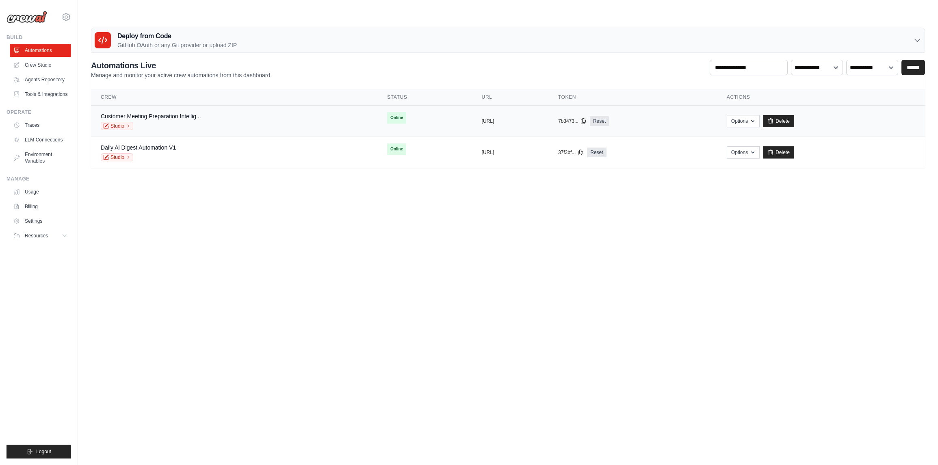
click at [245, 112] on div "Customer Meeting Preparation Intellig... Studio" at bounding box center [234, 121] width 267 height 18
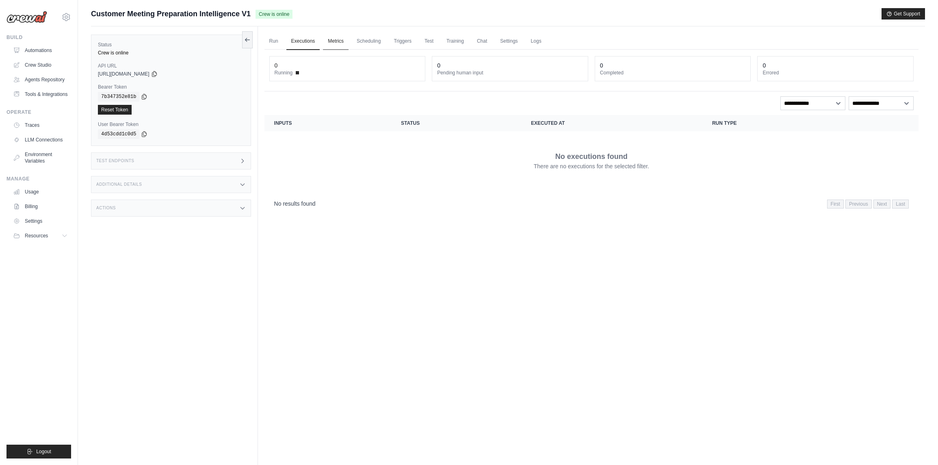
click at [338, 42] on link "Metrics" at bounding box center [336, 41] width 26 height 17
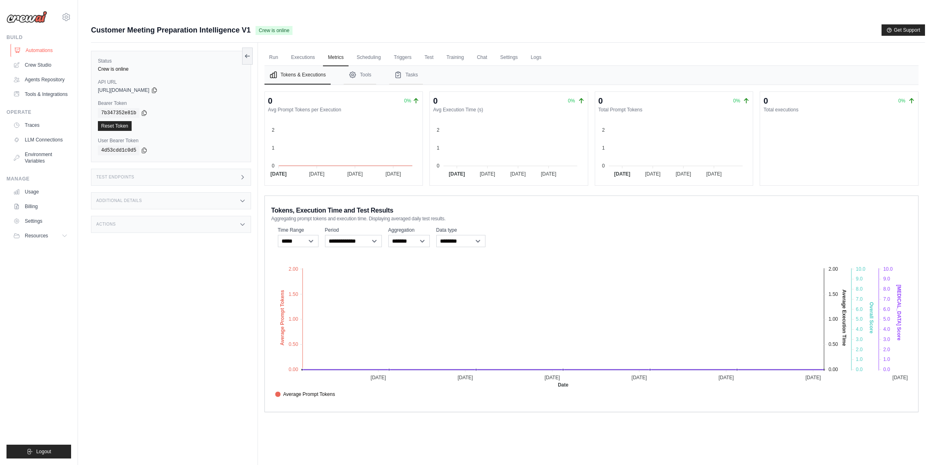
click at [43, 50] on link "Automations" at bounding box center [41, 50] width 61 height 13
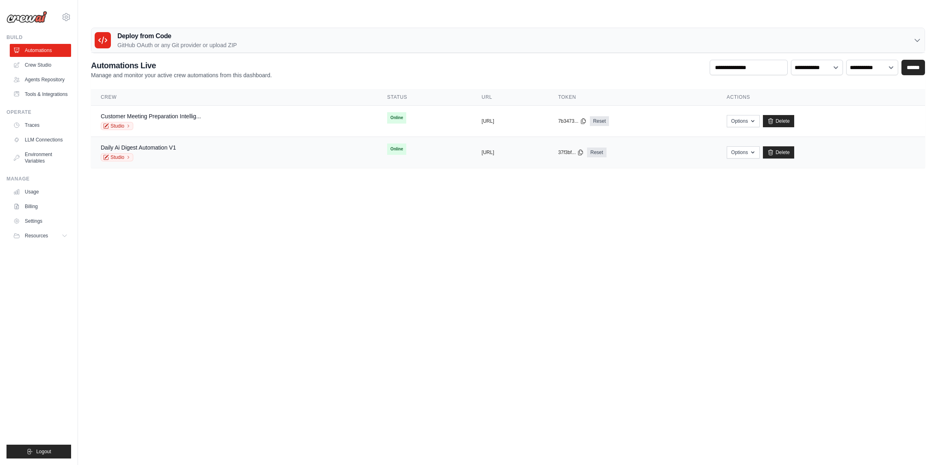
click at [280, 143] on div "Daily Ai Digest Automation V1 Studio" at bounding box center [234, 152] width 267 height 18
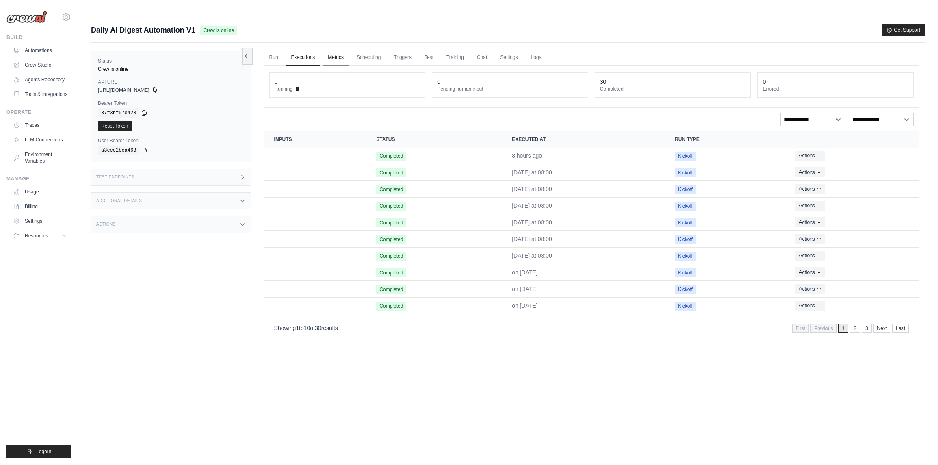
click at [337, 49] on link "Metrics" at bounding box center [336, 57] width 26 height 17
